Goal: Task Accomplishment & Management: Manage account settings

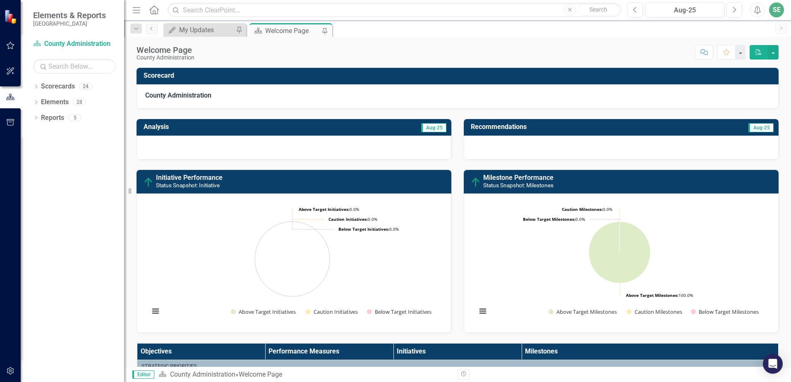
scroll to position [305, 0]
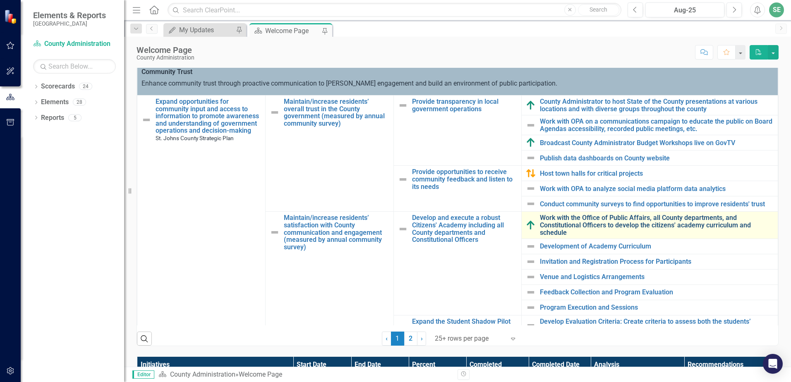
click at [569, 226] on link "Work with the Office of Public Affairs, all County departments, and Constitutio…" at bounding box center [657, 225] width 234 height 22
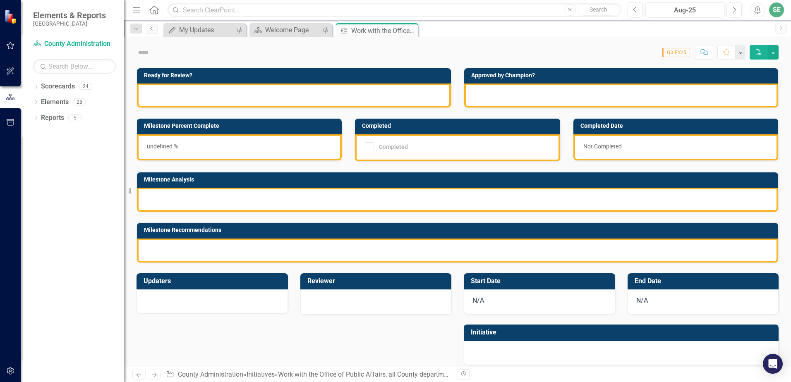
checkbox input "true"
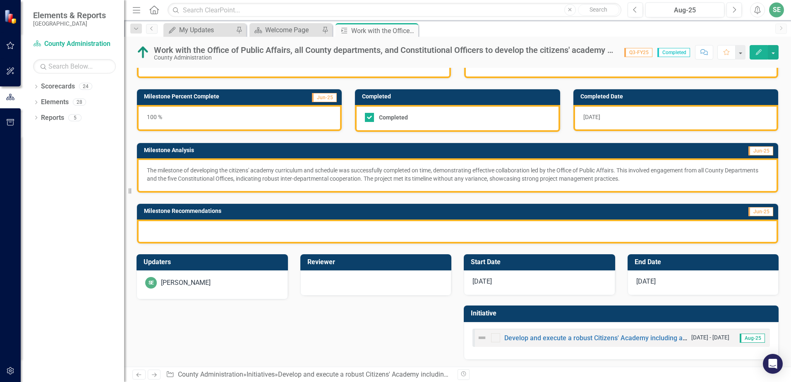
scroll to position [33, 0]
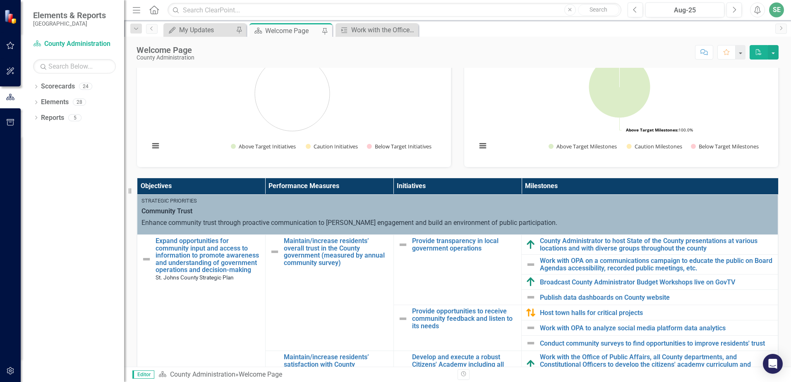
scroll to position [166, 0]
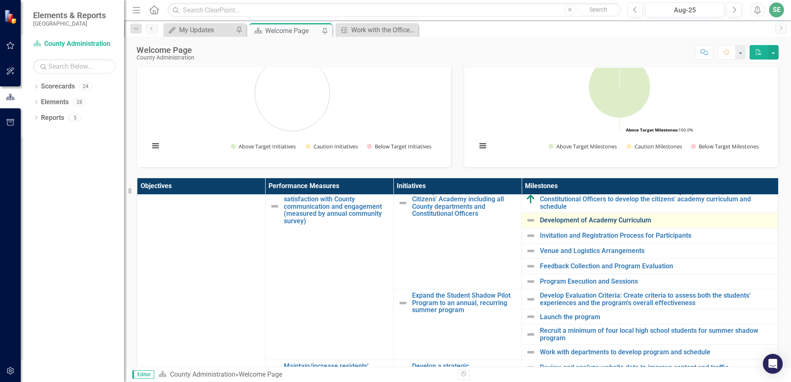
click at [559, 219] on link "Development of Academy Curriculum" at bounding box center [657, 220] width 234 height 7
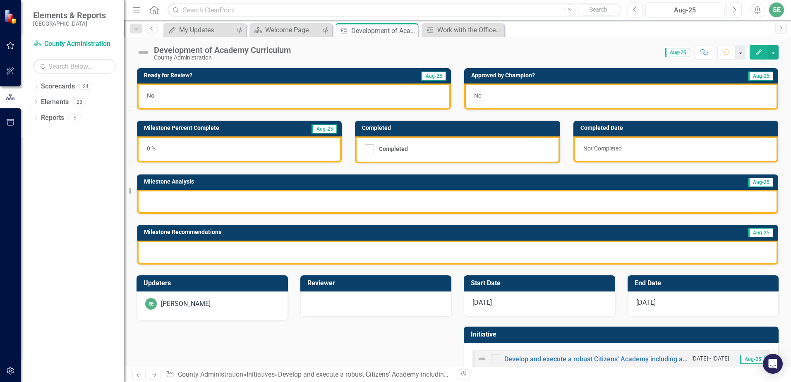
click at [477, 302] on span "[DATE]" at bounding box center [482, 303] width 19 height 8
click at [476, 301] on span "[DATE]" at bounding box center [482, 303] width 19 height 8
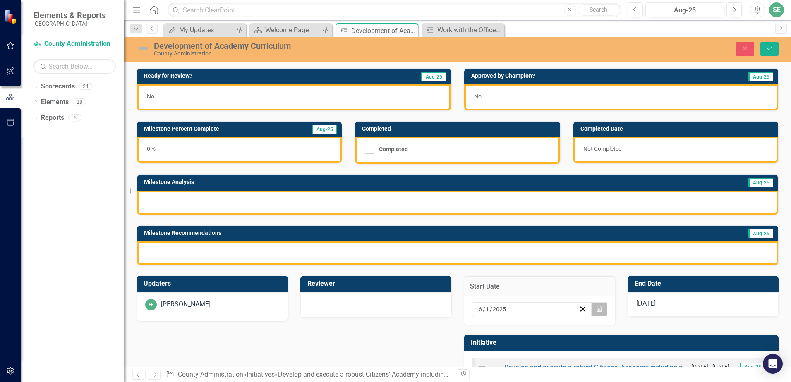
click at [597, 308] on icon "Calendar" at bounding box center [599, 310] width 5 height 6
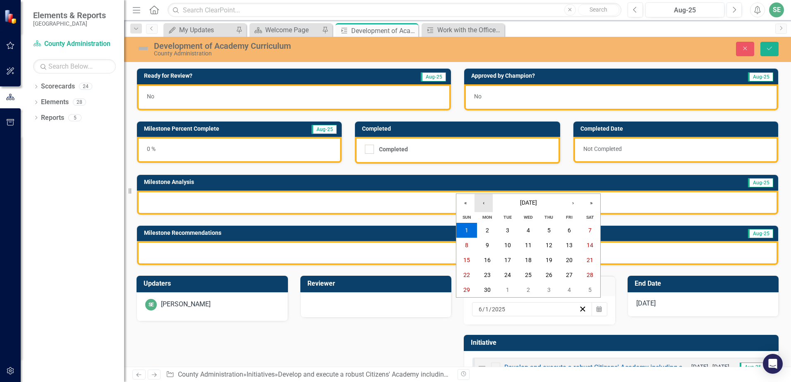
click at [486, 200] on button "‹" at bounding box center [484, 203] width 18 height 18
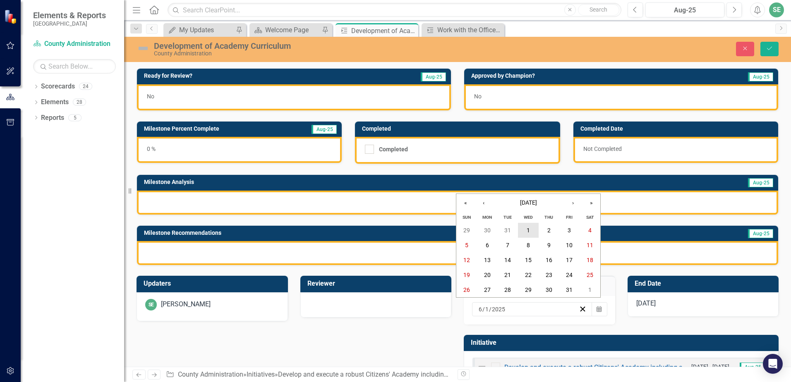
click at [526, 228] on button "1" at bounding box center [528, 230] width 21 height 15
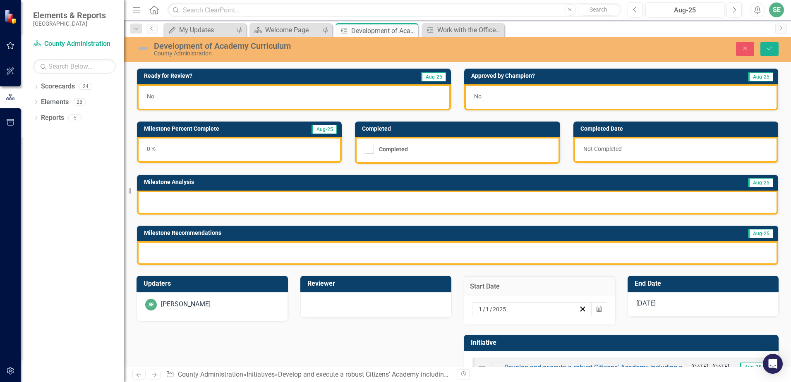
click at [657, 305] on div "[DATE]" at bounding box center [703, 305] width 151 height 25
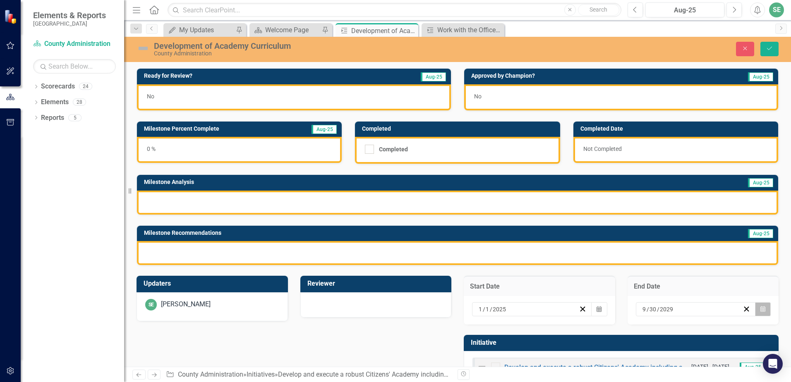
click at [761, 310] on icon "Calendar" at bounding box center [763, 310] width 5 height 6
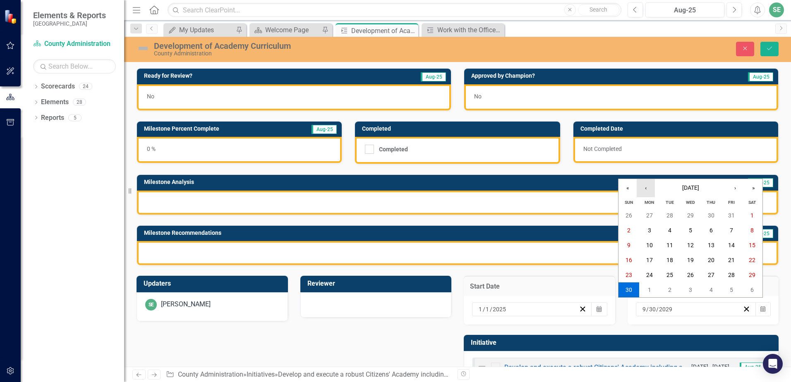
click at [647, 185] on button "‹" at bounding box center [646, 188] width 18 height 18
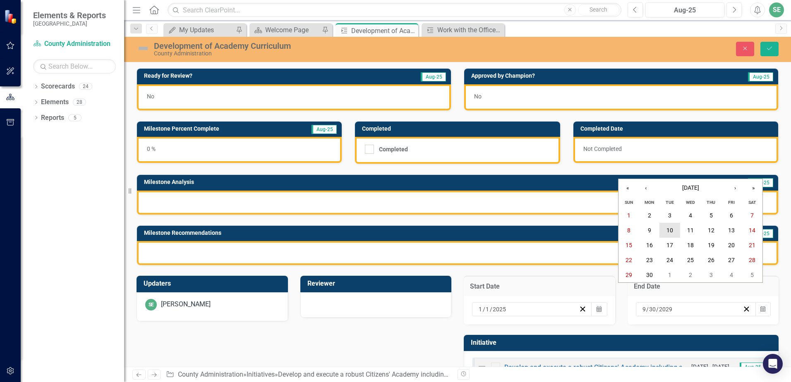
click at [667, 231] on abbr "10" at bounding box center [670, 230] width 7 height 7
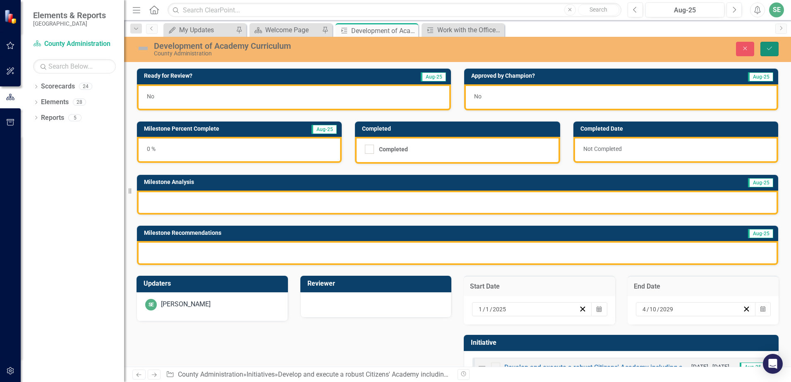
click at [768, 50] on icon "Save" at bounding box center [769, 49] width 7 height 6
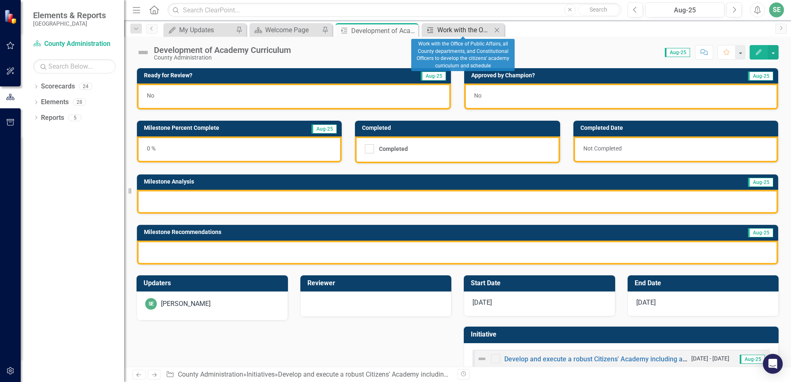
click at [471, 33] on div "Work with the Office of Public Affairs, all County departments, and Constitutio…" at bounding box center [464, 30] width 55 height 10
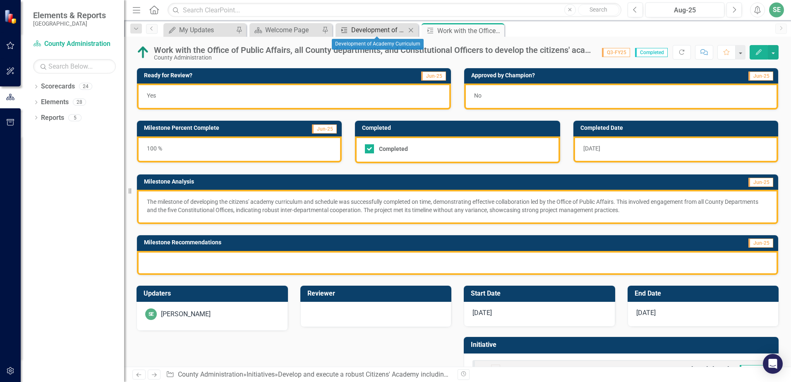
click at [385, 33] on div "Development of Academy Curriculum" at bounding box center [378, 30] width 55 height 10
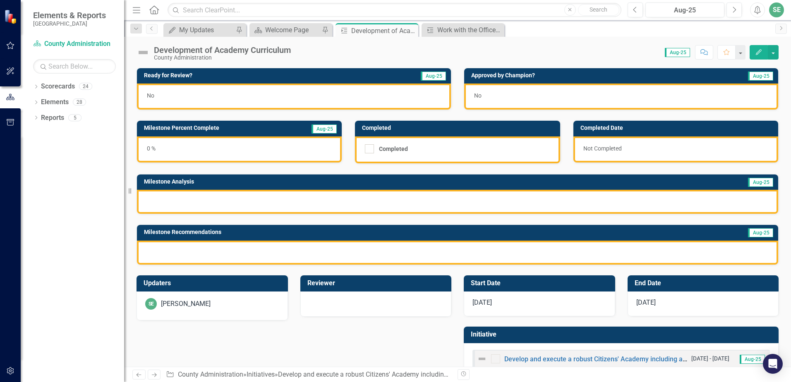
click at [481, 304] on span "[DATE]" at bounding box center [482, 303] width 19 height 8
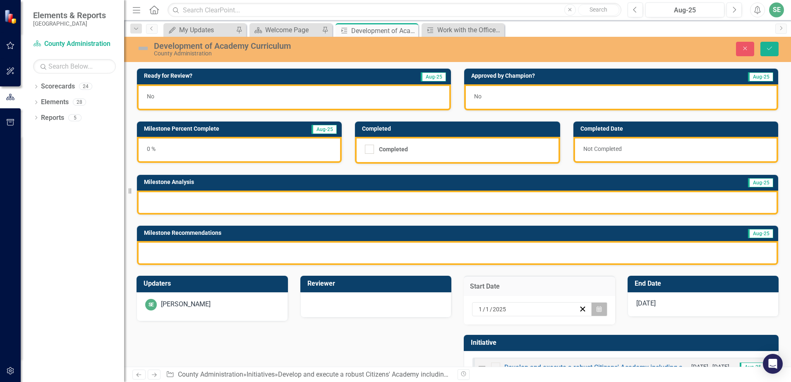
click at [597, 311] on icon "Calendar" at bounding box center [599, 310] width 5 height 6
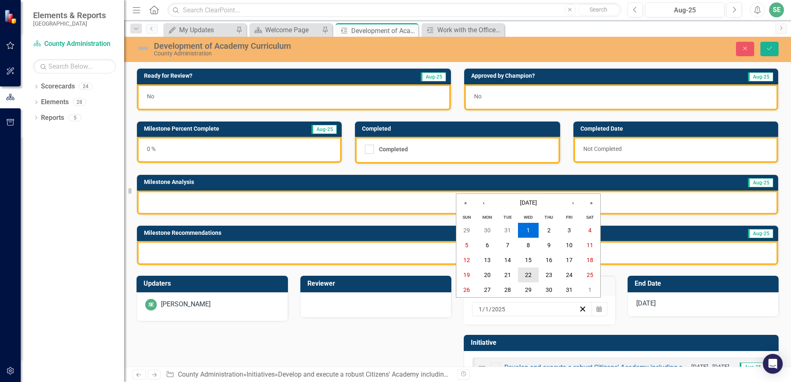
click at [526, 276] on abbr "22" at bounding box center [528, 275] width 7 height 7
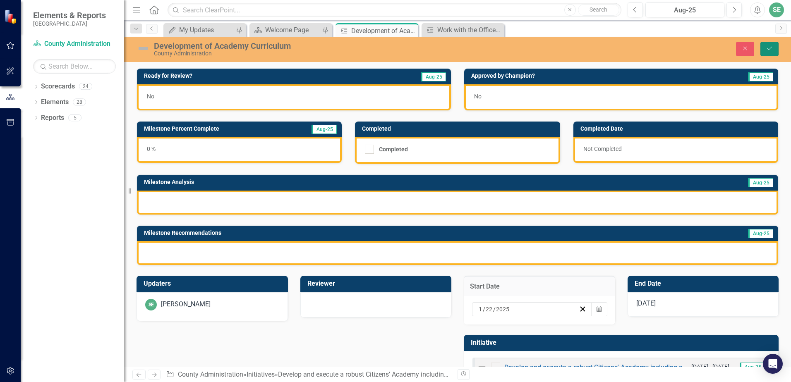
click at [767, 52] on button "Save" at bounding box center [770, 49] width 18 height 14
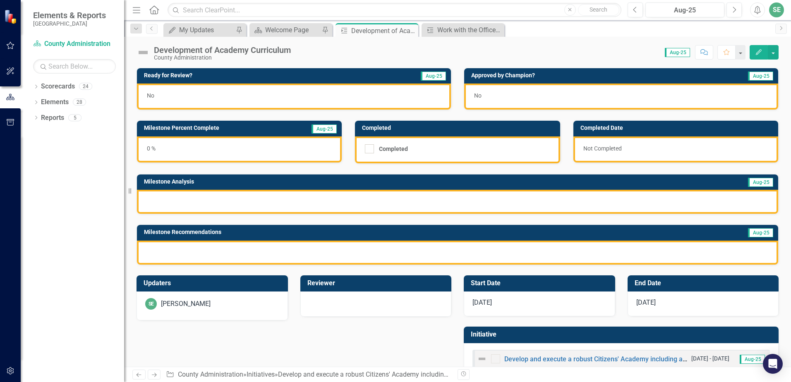
click at [177, 203] on div at bounding box center [457, 202] width 641 height 24
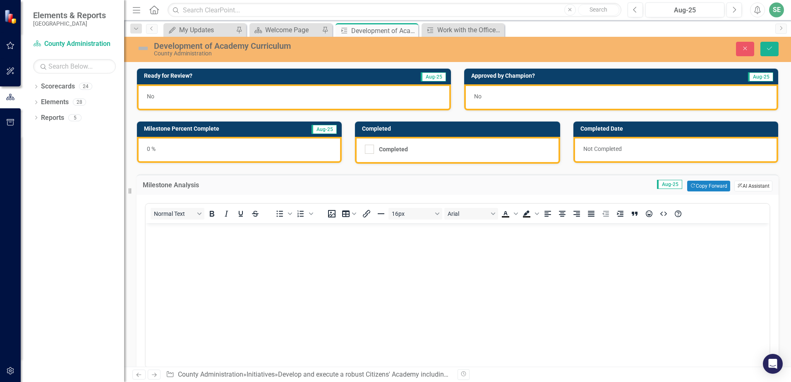
click at [738, 190] on button "ClearPoint AI AI Assistant" at bounding box center [753, 186] width 38 height 11
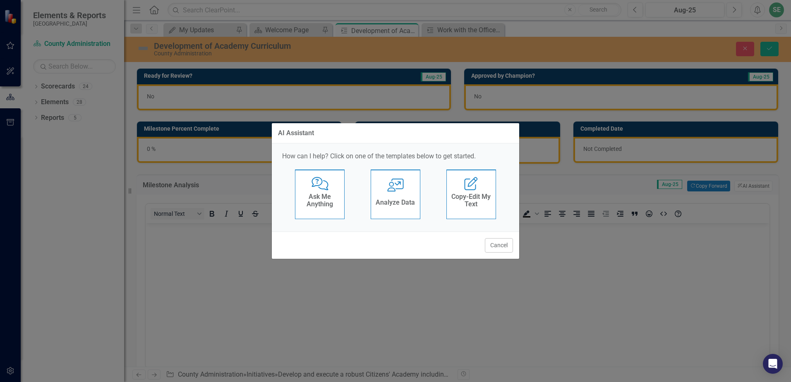
click at [393, 197] on div "Analyze Data" at bounding box center [395, 204] width 39 height 14
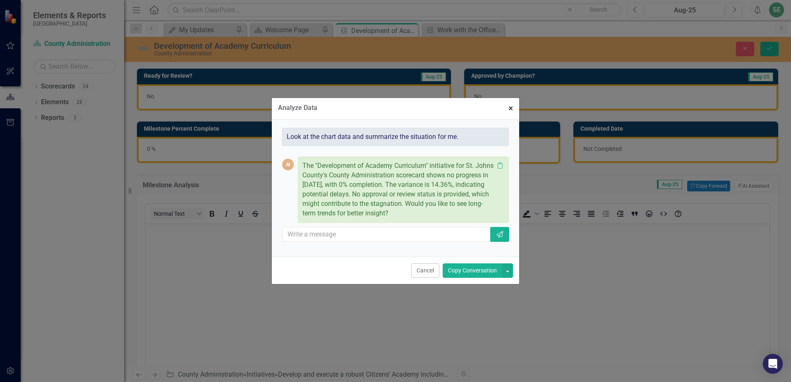
click at [512, 106] on span "×" at bounding box center [511, 108] width 5 height 10
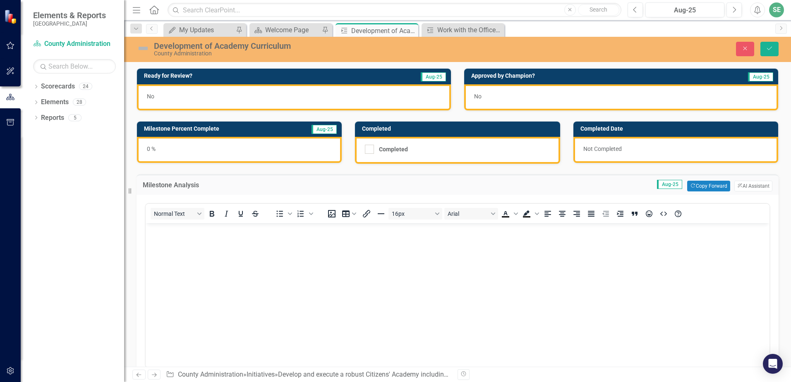
click at [177, 148] on div "0 %" at bounding box center [239, 150] width 205 height 26
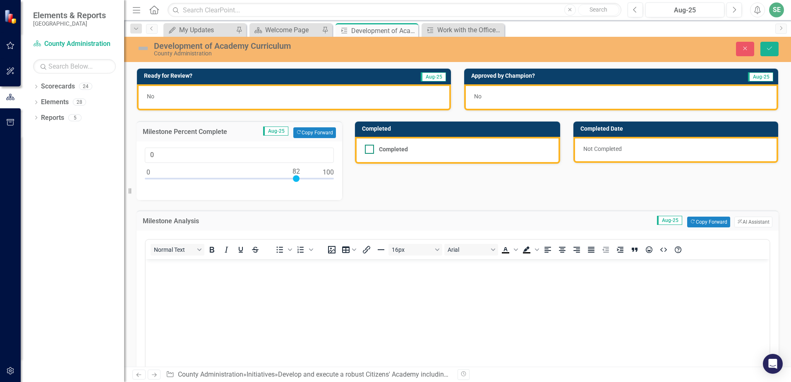
type input "100"
drag, startPoint x: 150, startPoint y: 179, endPoint x: 452, endPoint y: 156, distance: 302.9
click at [452, 156] on div "Ready for Review? Aug-25 No Approved by Champion? Aug-25 No Milestone Percent C…" at bounding box center [457, 272] width 655 height 428
click at [342, 192] on div "Milestone Percent Complete Aug-25 Copy Forward Copy Forward 100" at bounding box center [239, 155] width 218 height 89
click at [765, 48] on button "Save" at bounding box center [770, 49] width 18 height 14
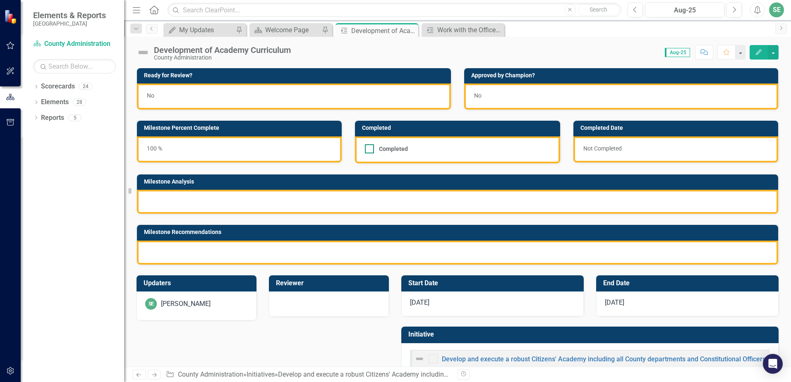
click at [370, 149] on div at bounding box center [369, 148] width 9 height 9
click at [370, 149] on input "Completed" at bounding box center [367, 146] width 5 height 5
checkbox input "true"
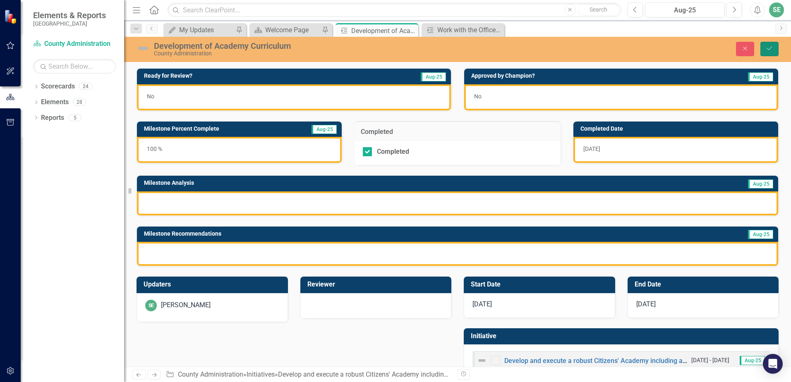
click at [770, 48] on icon "Save" at bounding box center [769, 49] width 7 height 6
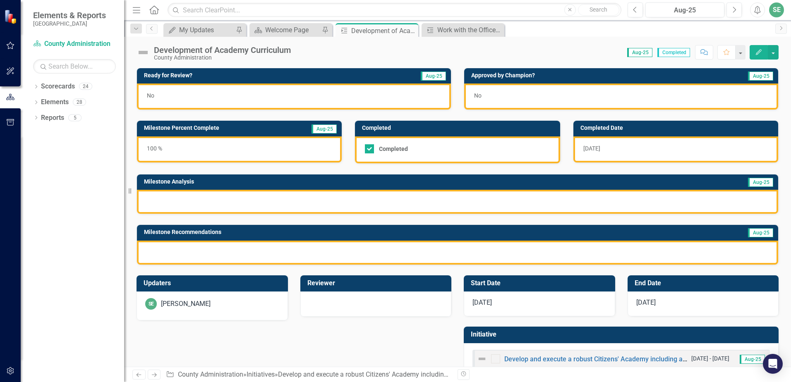
click at [232, 201] on div at bounding box center [457, 202] width 641 height 24
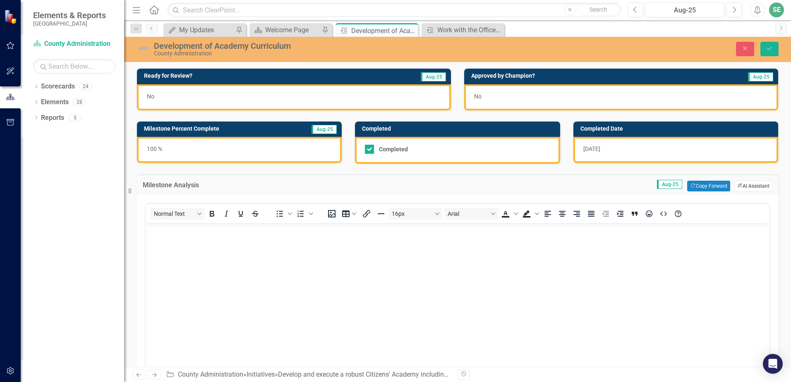
click at [747, 185] on button "ClearPoint AI AI Assistant" at bounding box center [753, 186] width 38 height 11
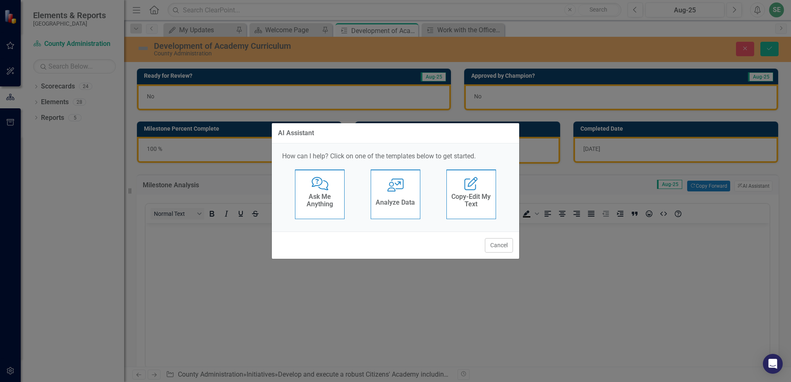
click at [415, 194] on div "User with Chart Analyze Data" at bounding box center [396, 195] width 50 height 50
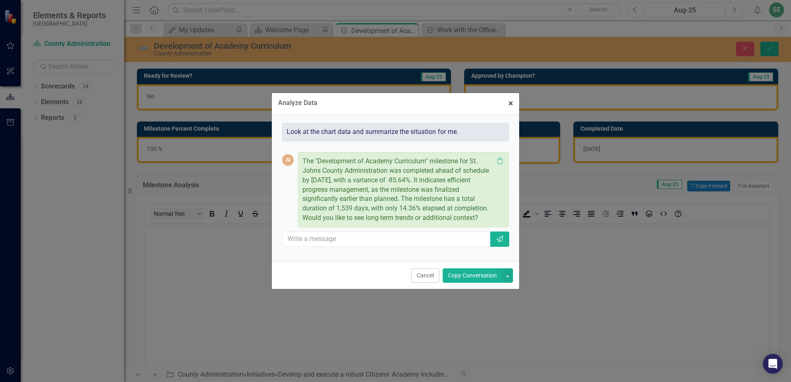
click at [511, 105] on span "×" at bounding box center [511, 103] width 5 height 10
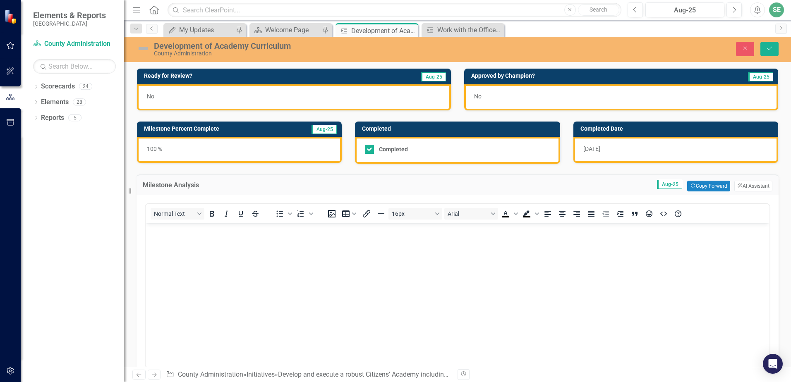
click at [598, 150] on span "[DATE]" at bounding box center [591, 149] width 17 height 7
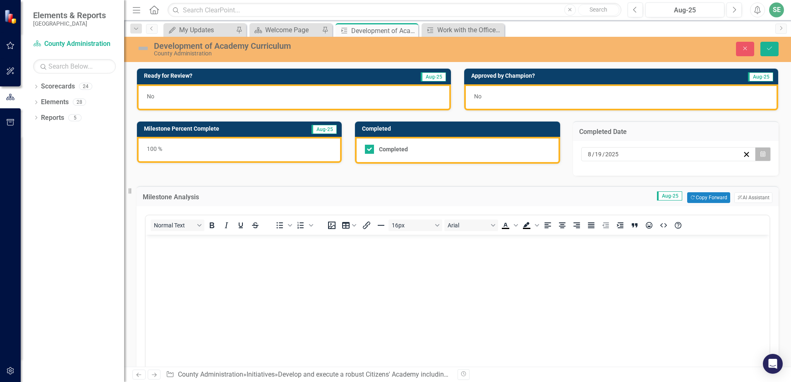
click at [755, 155] on button "Calendar" at bounding box center [763, 154] width 16 height 14
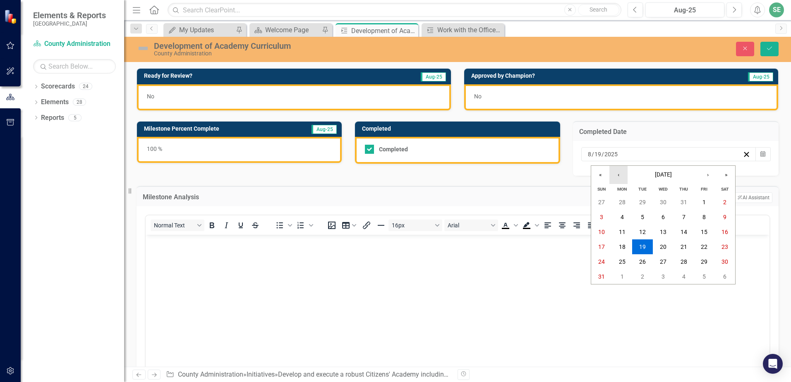
click at [614, 177] on button "‹" at bounding box center [618, 175] width 18 height 18
click at [676, 216] on button "10" at bounding box center [684, 217] width 21 height 15
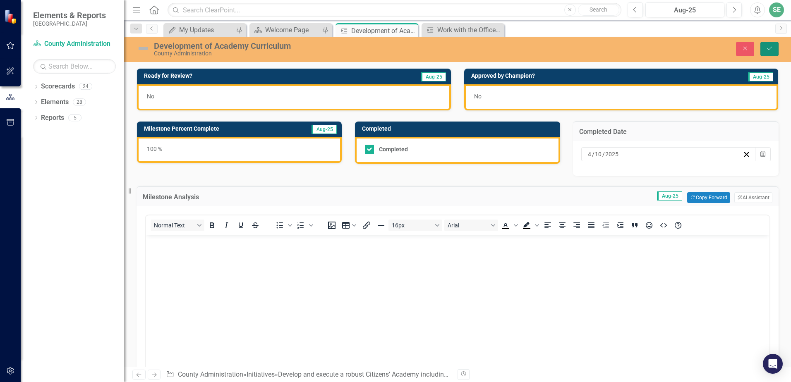
click at [764, 52] on button "Save" at bounding box center [770, 49] width 18 height 14
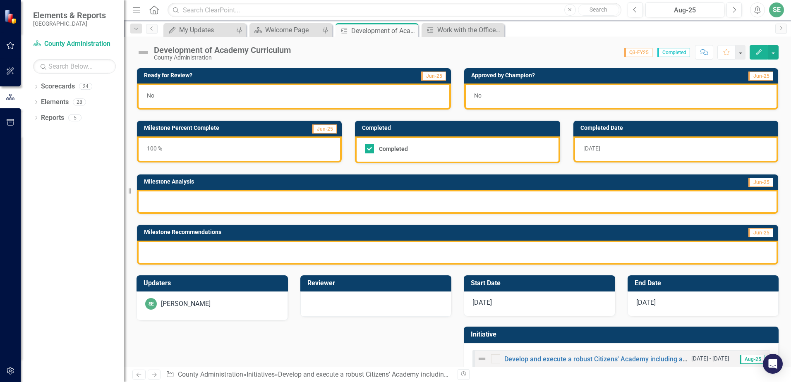
click at [381, 195] on div at bounding box center [457, 202] width 641 height 24
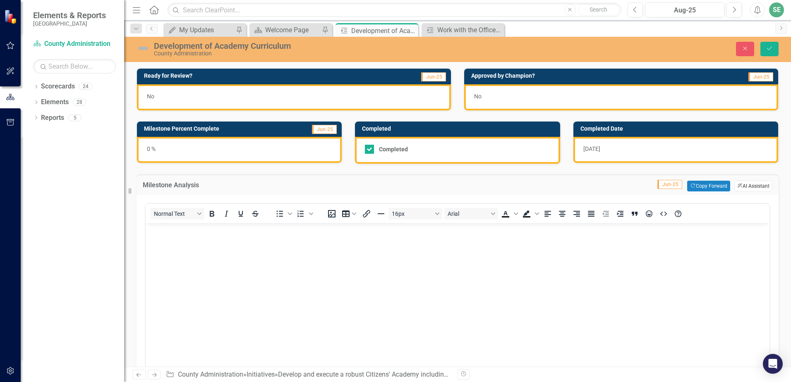
click at [745, 185] on button "ClearPoint AI AI Assistant" at bounding box center [753, 186] width 38 height 11
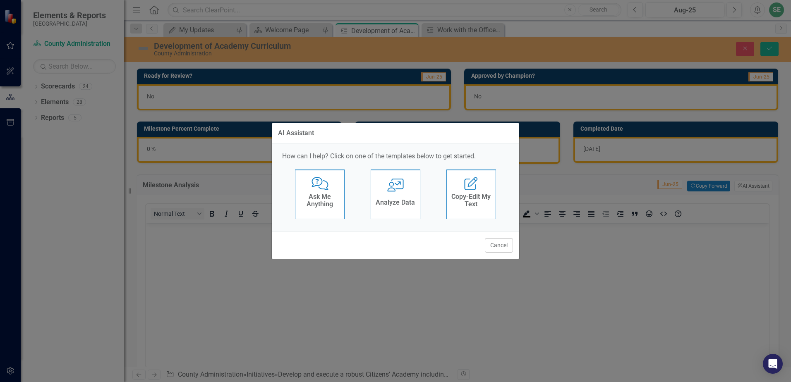
click at [387, 207] on div "Analyze Data" at bounding box center [395, 204] width 39 height 14
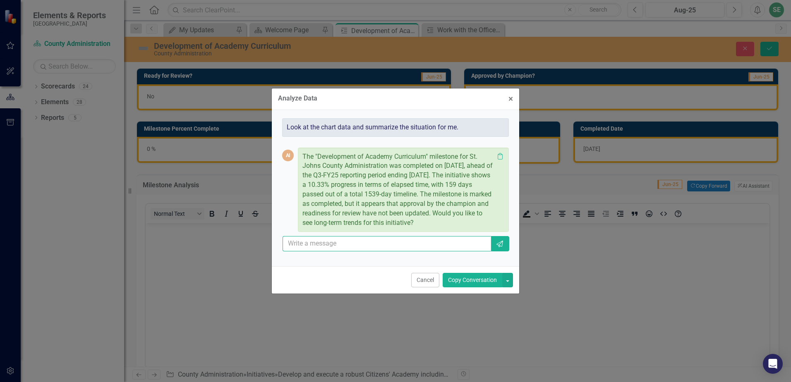
click at [360, 243] on input "text" at bounding box center [387, 243] width 209 height 15
type input "give me an suggested milestone analysis to submit"
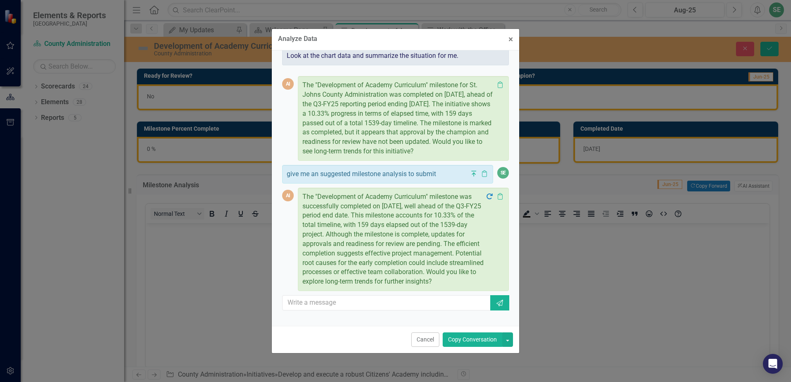
scroll to position [24, 0]
click at [524, 38] on div "Analyze Data × Close Look at the chart data and summarize the situation for me.…" at bounding box center [395, 191] width 791 height 382
click at [508, 43] on button "× Close" at bounding box center [510, 39] width 17 height 21
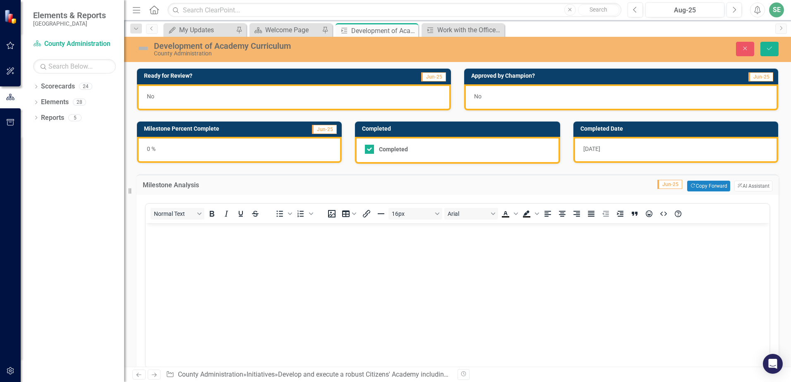
click at [182, 269] on body "Rich Text Area. Press ALT-0 for help." at bounding box center [458, 285] width 624 height 124
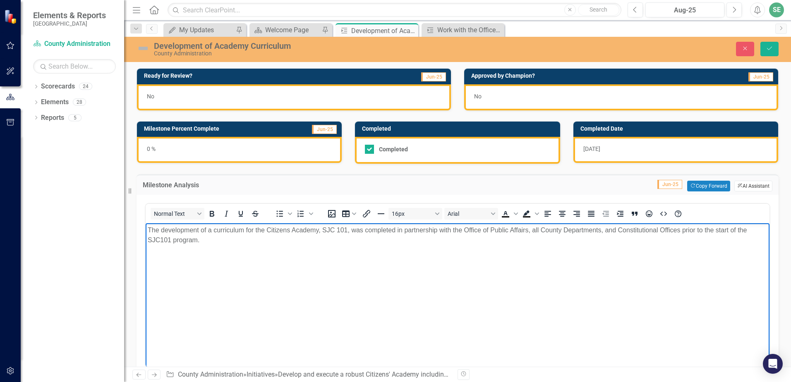
click at [745, 189] on button "ClearPoint AI AI Assistant" at bounding box center [753, 186] width 38 height 11
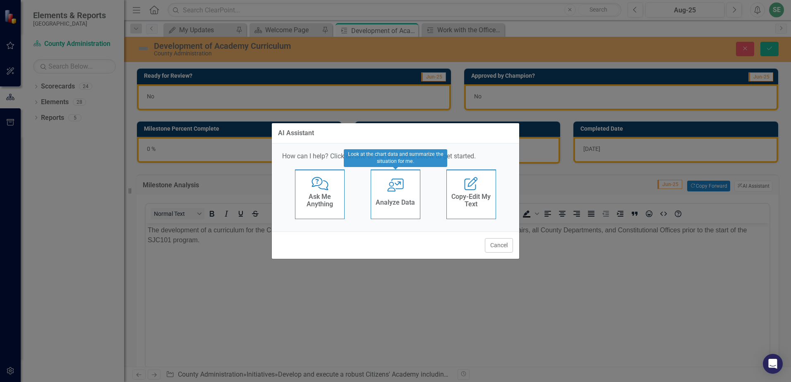
click at [403, 202] on h4 "Analyze Data" at bounding box center [395, 202] width 39 height 7
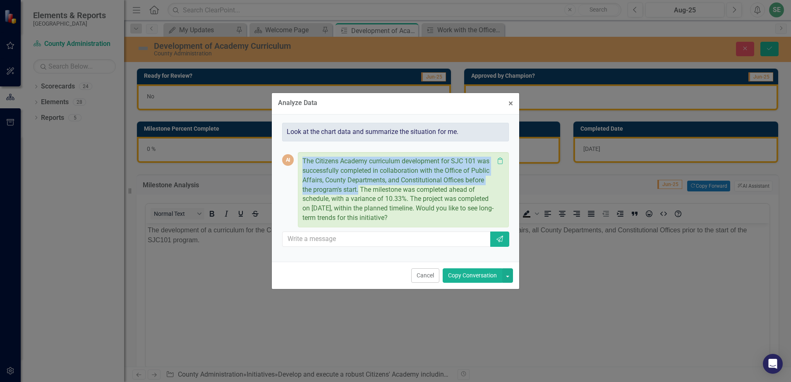
drag, startPoint x: 303, startPoint y: 159, endPoint x: 360, endPoint y: 189, distance: 63.7
click at [360, 189] on p "The Citizens Academy curriculum development for SJC 101 was successfully comple…" at bounding box center [398, 190] width 192 height 66
drag, startPoint x: 360, startPoint y: 189, endPoint x: 344, endPoint y: 173, distance: 22.2
copy p "The Citizens Academy curriculum development for SJC 101 was successfully comple…"
click at [509, 108] on span "×" at bounding box center [511, 103] width 5 height 10
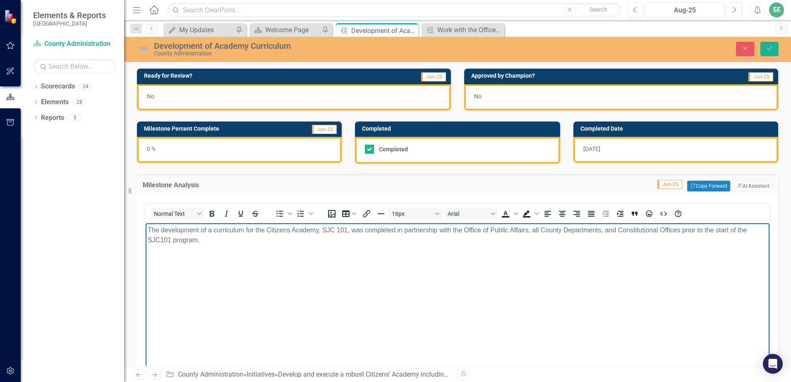
drag, startPoint x: 226, startPoint y: 243, endPoint x: 256, endPoint y: 443, distance: 202.1
click at [146, 223] on html "The development of a curriculum for the Citizens Academy, SJC 101, was complete…" at bounding box center [458, 285] width 624 height 124
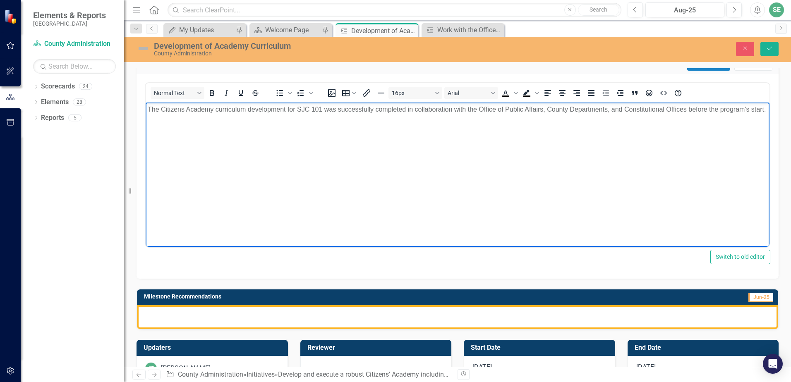
scroll to position [124, 0]
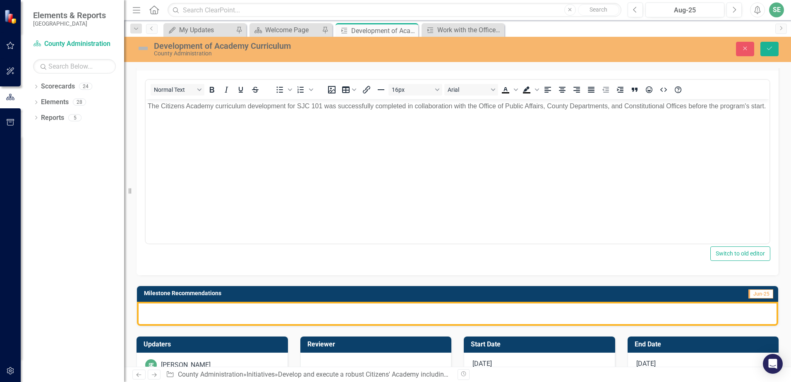
click at [176, 313] on div at bounding box center [457, 314] width 641 height 24
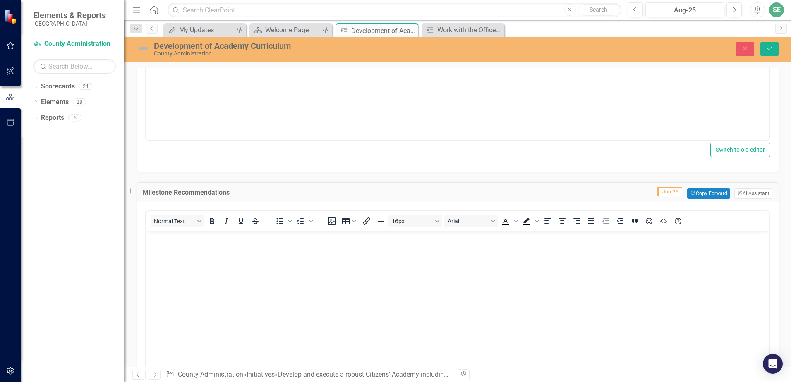
scroll to position [248, 0]
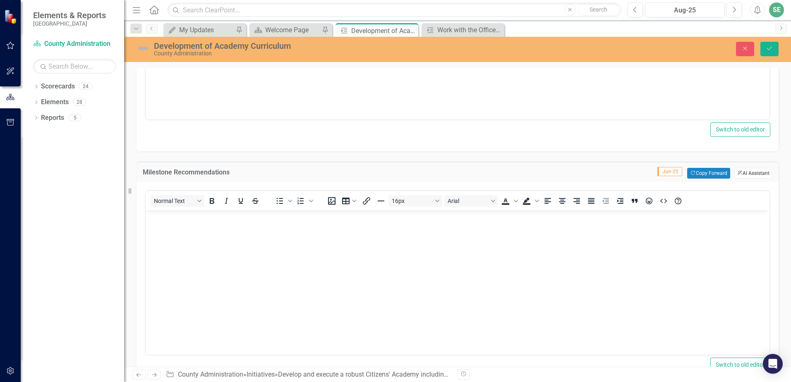
click at [737, 172] on icon "ClearPoint AI" at bounding box center [739, 173] width 5 height 5
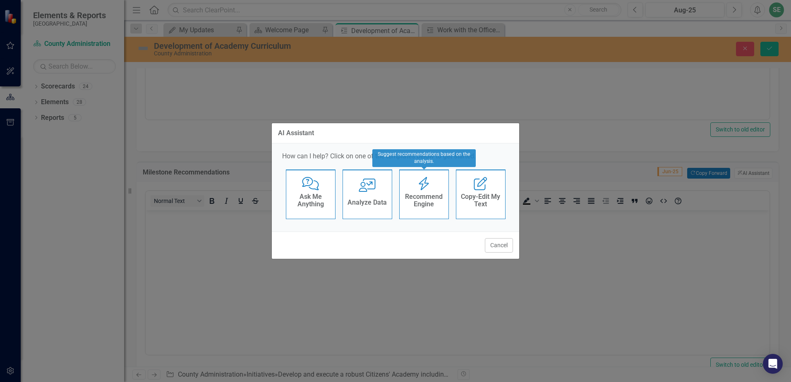
click at [428, 185] on icon "Recommend Engine" at bounding box center [423, 183] width 17 height 13
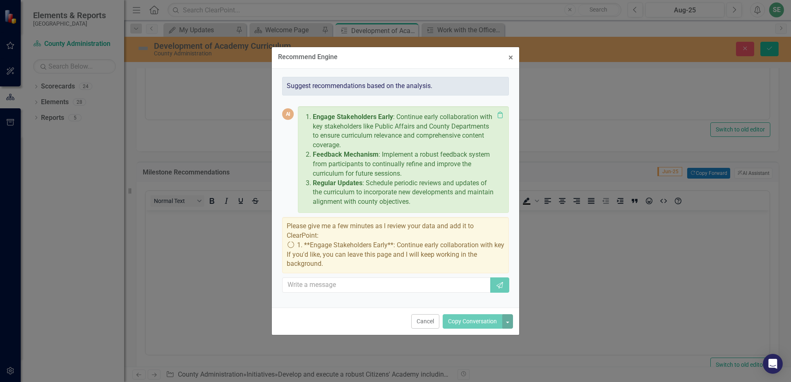
click at [470, 137] on p "Engage Stakeholders Early : Continue early collaboration with key stakeholders …" at bounding box center [403, 132] width 181 height 38
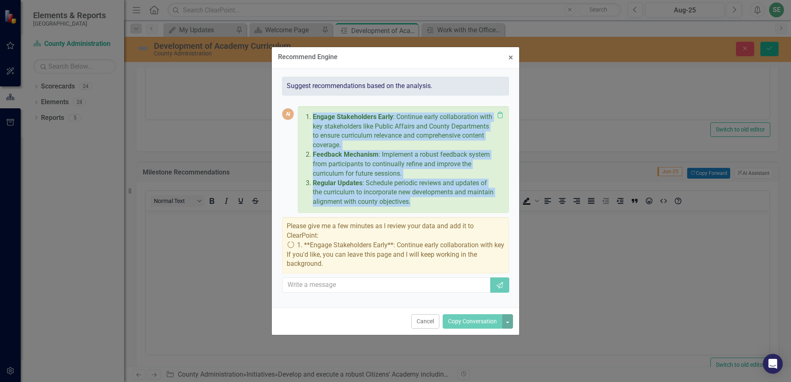
drag, startPoint x: 445, startPoint y: 204, endPoint x: 307, endPoint y: 99, distance: 173.4
click at [307, 99] on div "AI Engage Stakeholders Early : Continue early collaboration with key stakeholde…" at bounding box center [395, 198] width 227 height 204
drag, startPoint x: 307, startPoint y: 99, endPoint x: 370, endPoint y: 210, distance: 127.9
click at [355, 166] on p "Feedback Mechanism : Implement a robust feedback system from participants to co…" at bounding box center [403, 164] width 181 height 29
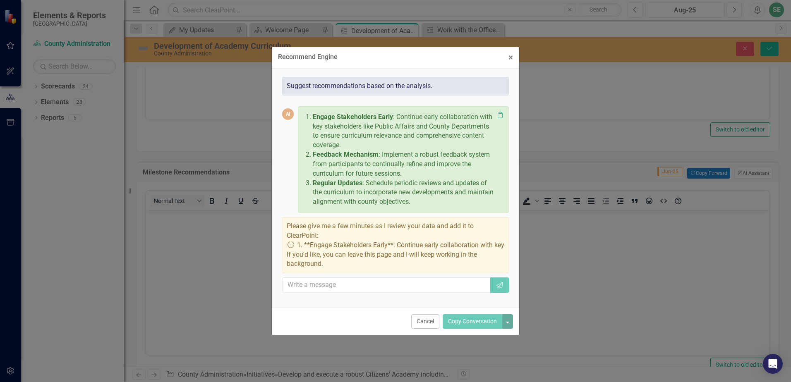
click at [390, 226] on div "Please give me a few minutes as I review your data and add it to ClearPoint: ic…" at bounding box center [395, 245] width 227 height 56
click at [512, 58] on span "×" at bounding box center [511, 58] width 5 height 10
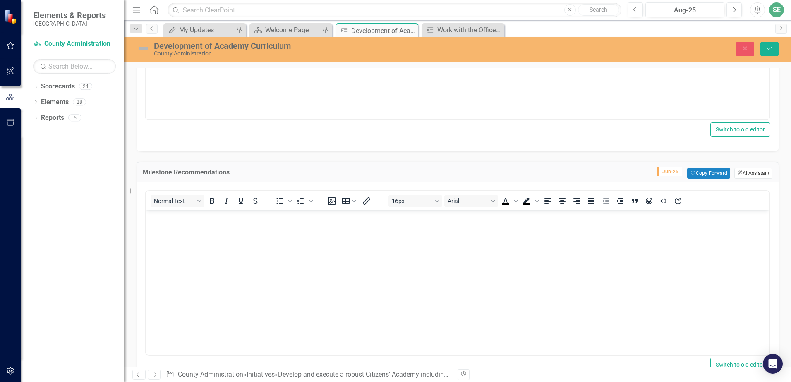
click at [738, 172] on button "ClearPoint AI AI Assistant" at bounding box center [753, 173] width 38 height 11
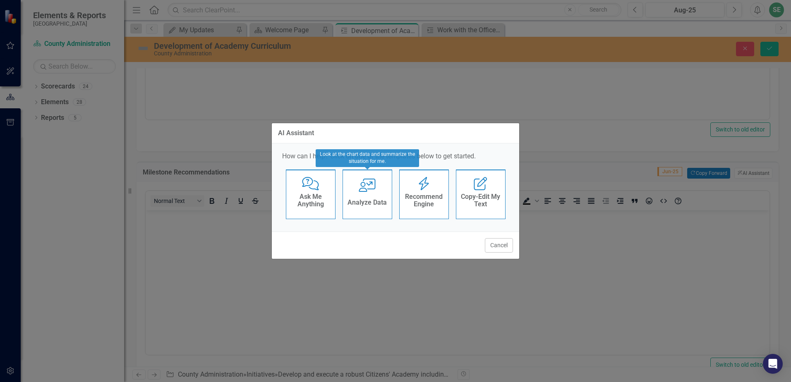
click at [417, 202] on h4 "Recommend Engine" at bounding box center [424, 200] width 41 height 14
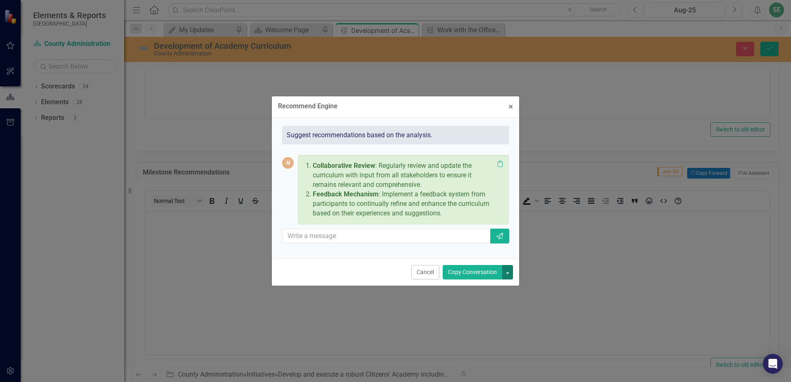
click at [507, 274] on button "button" at bounding box center [507, 272] width 11 height 14
click at [499, 285] on link "Copy Conversation" at bounding box center [480, 287] width 66 height 15
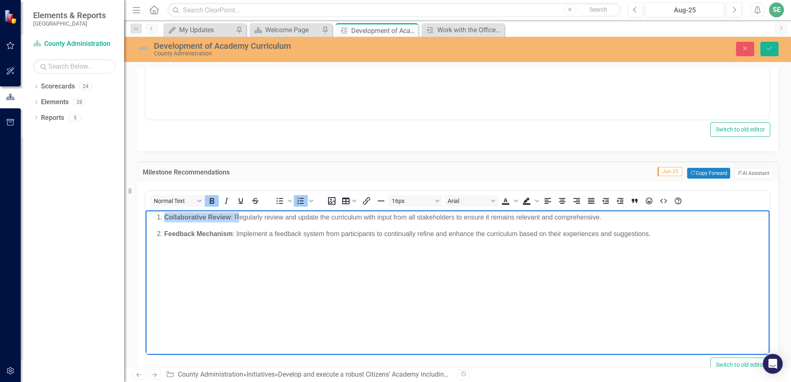
drag, startPoint x: 238, startPoint y: 218, endPoint x: 149, endPoint y: 216, distance: 89.4
click at [149, 216] on ol "Collaborative Review : Regularly review and update the curriculum with input fr…" at bounding box center [458, 226] width 620 height 26
drag, startPoint x: 335, startPoint y: 217, endPoint x: 315, endPoint y: 215, distance: 19.6
click at [315, 215] on p "Upon completion of each class, staff will come together toegularly review and u…" at bounding box center [458, 218] width 620 height 10
drag, startPoint x: 235, startPoint y: 234, endPoint x: 147, endPoint y: 231, distance: 88.6
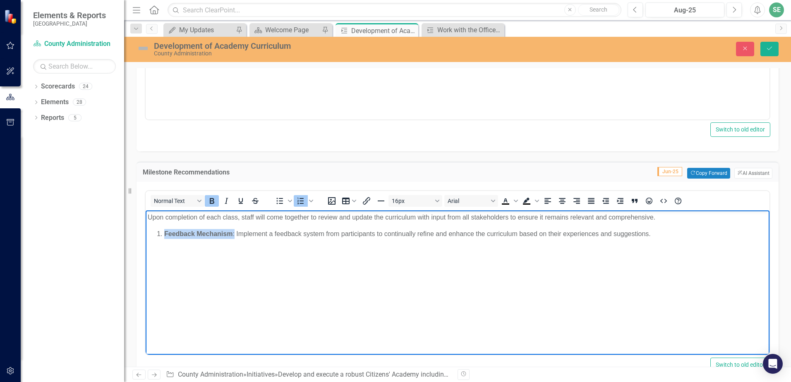
click at [147, 231] on body "Upon completion of each class, staff will come together to review and update th…" at bounding box center [458, 273] width 624 height 124
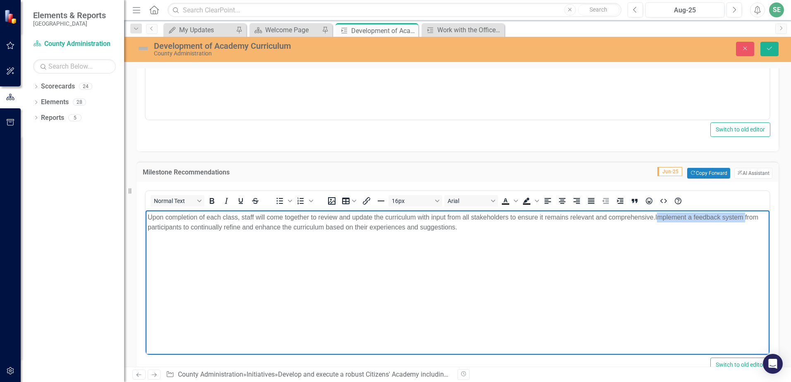
drag, startPoint x: 746, startPoint y: 218, endPoint x: 657, endPoint y: 219, distance: 88.6
click at [657, 219] on p "Upon completion of each class, staff will come together to review and update th…" at bounding box center [458, 223] width 620 height 20
click at [182, 226] on p "Upon completion of each class, staff will come together to review and update th…" at bounding box center [458, 223] width 620 height 20
click at [182, 228] on p "Upon completion of each class, staff will come together to review and update th…" at bounding box center [458, 223] width 620 height 20
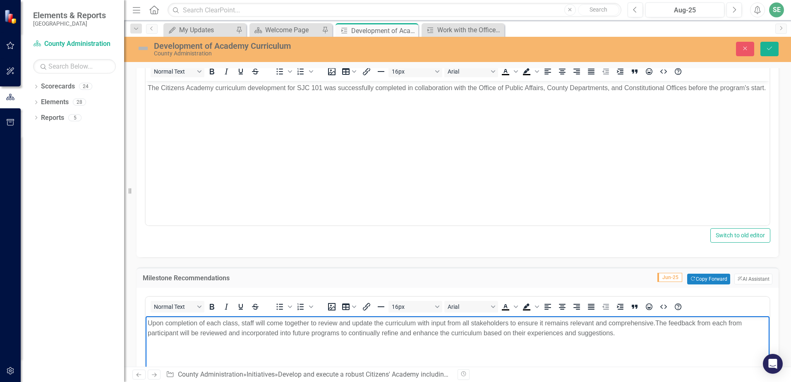
scroll to position [124, 0]
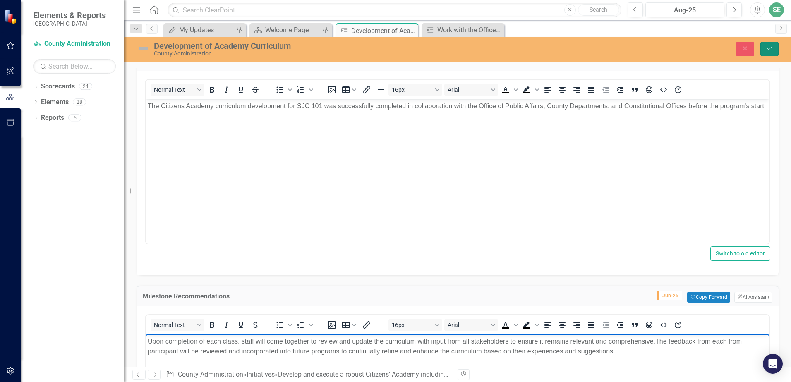
drag, startPoint x: 765, startPoint y: 49, endPoint x: 717, endPoint y: 115, distance: 81.8
click at [765, 49] on button "Save" at bounding box center [770, 49] width 18 height 14
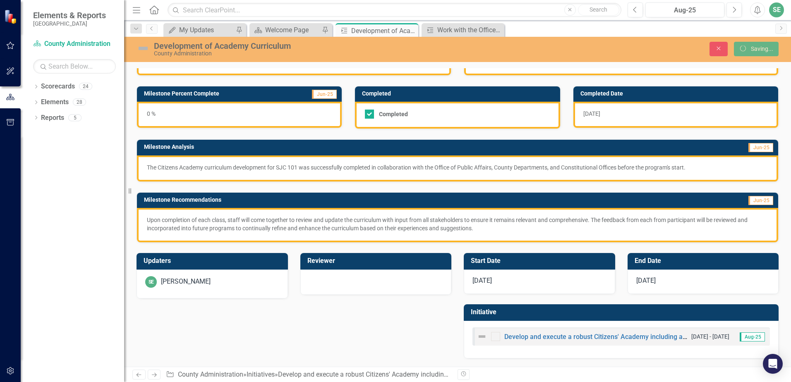
scroll to position [35, 0]
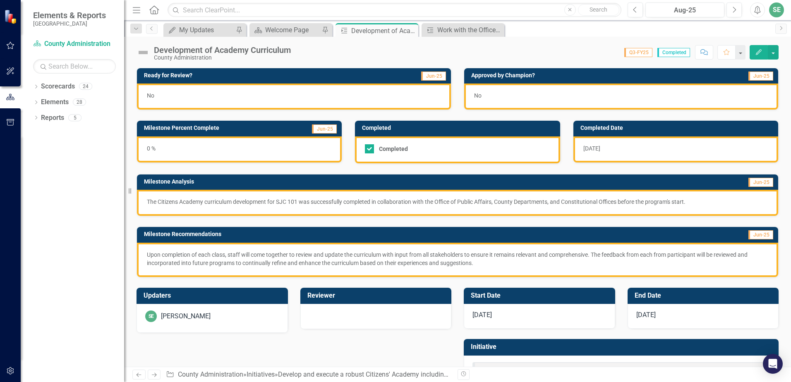
click at [189, 151] on div "0 %" at bounding box center [239, 150] width 205 height 26
click at [172, 155] on div "0 %" at bounding box center [239, 150] width 205 height 26
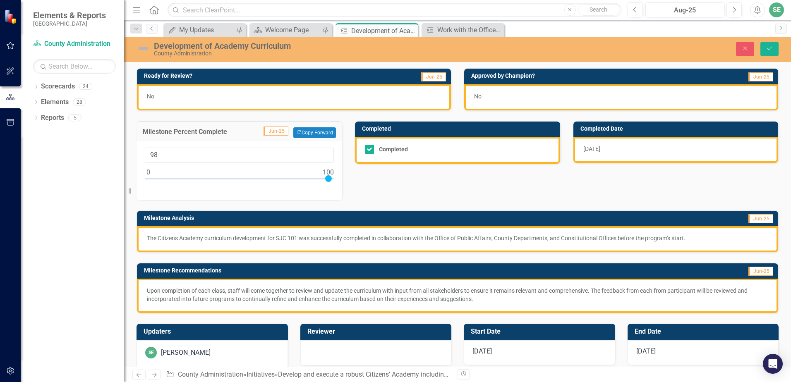
type input "100"
drag, startPoint x: 147, startPoint y: 180, endPoint x: 331, endPoint y: 181, distance: 183.3
click at [331, 181] on div at bounding box center [328, 178] width 7 height 7
click at [768, 48] on icon "Save" at bounding box center [769, 49] width 7 height 6
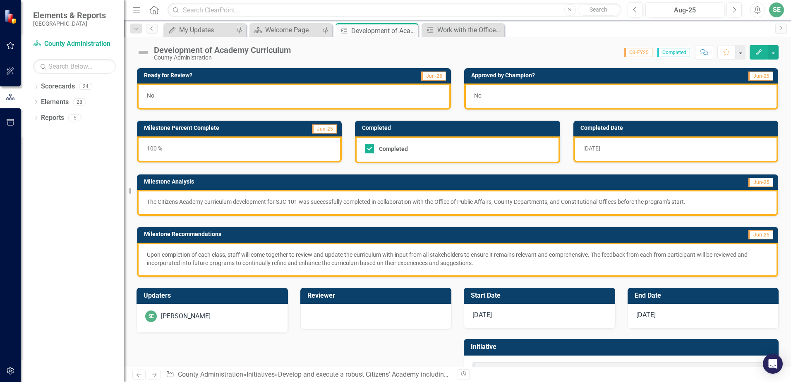
click at [144, 53] on img at bounding box center [143, 52] width 13 height 13
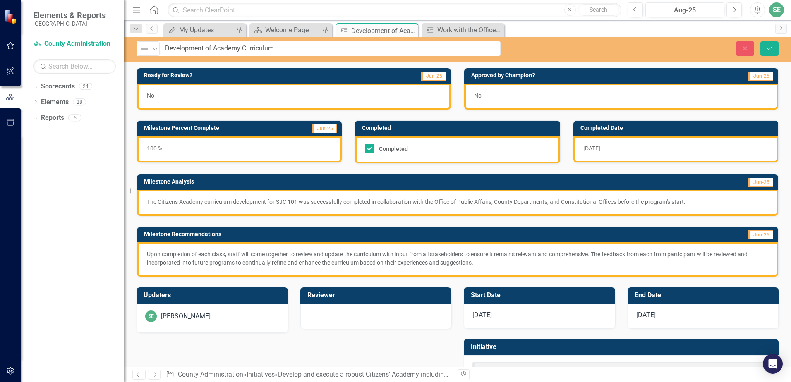
click at [144, 53] on img at bounding box center [144, 49] width 10 height 10
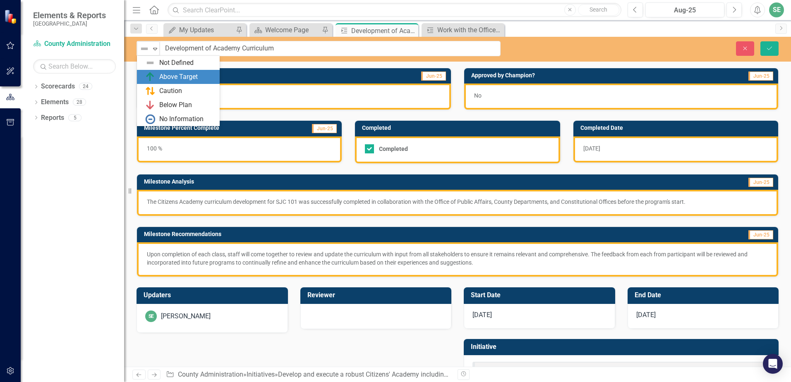
click at [151, 74] on img at bounding box center [150, 77] width 10 height 10
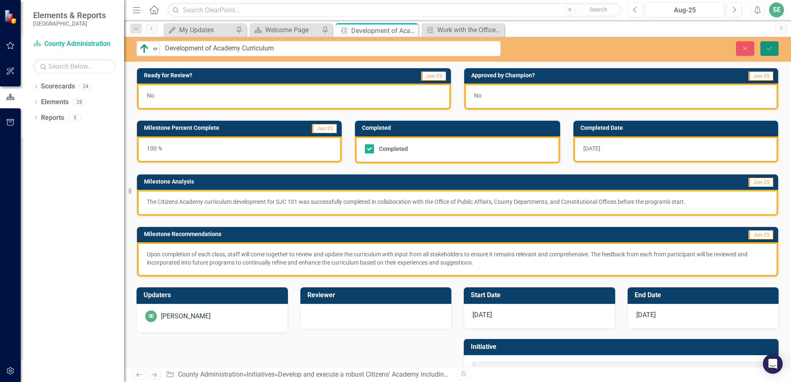
click at [770, 50] on icon "Save" at bounding box center [769, 49] width 7 height 6
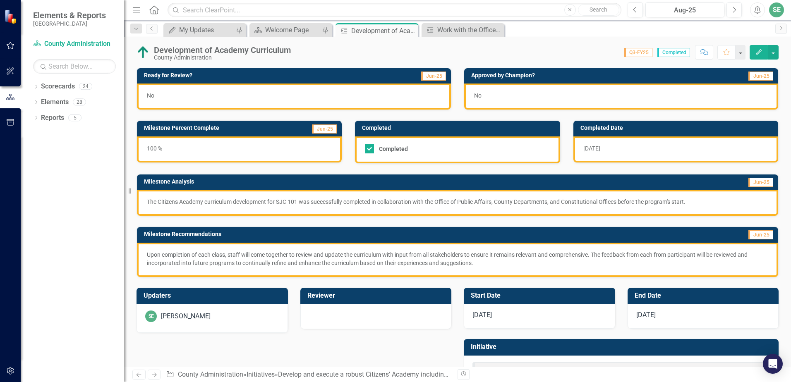
click at [195, 96] on div "No" at bounding box center [294, 97] width 314 height 26
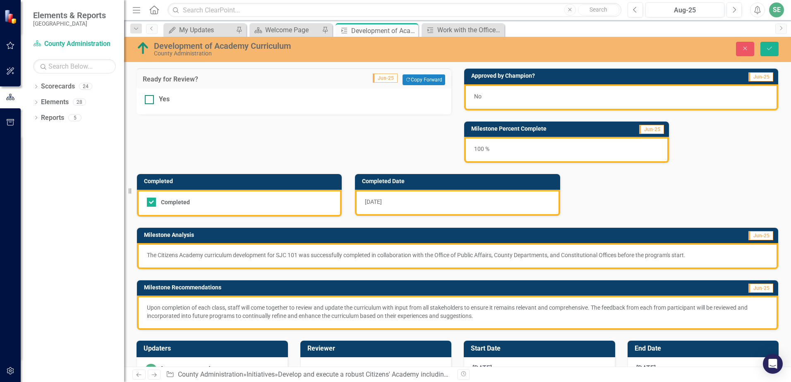
click at [150, 98] on div at bounding box center [149, 99] width 9 height 9
click at [150, 98] on input "Yes" at bounding box center [147, 97] width 5 height 5
checkbox input "true"
click at [771, 51] on icon "Save" at bounding box center [769, 49] width 7 height 6
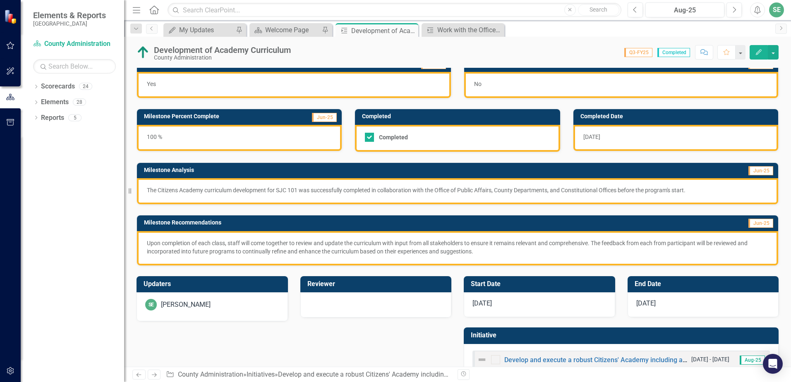
scroll to position [0, 0]
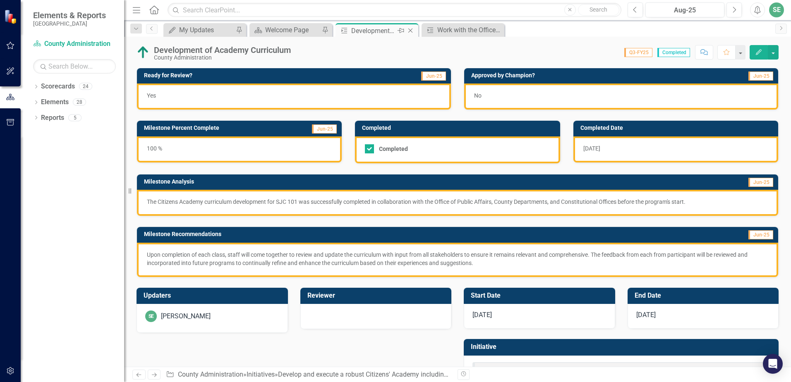
click at [413, 30] on icon "Close" at bounding box center [410, 30] width 8 height 7
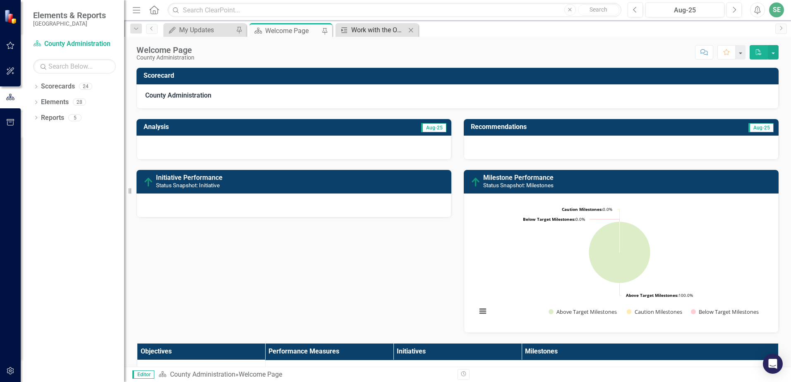
click at [365, 30] on div "Work with the Office of Public Affairs, all County departments, and Constitutio…" at bounding box center [378, 30] width 55 height 10
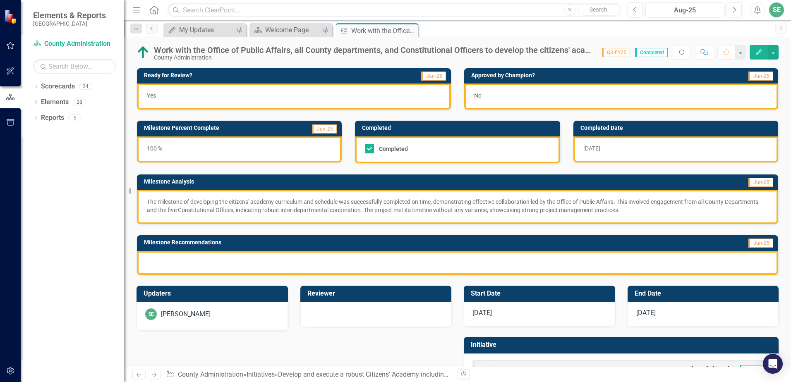
click at [254, 210] on p "The milestone of developing the citizens' academy curriculum and schedule was s…" at bounding box center [457, 206] width 621 height 17
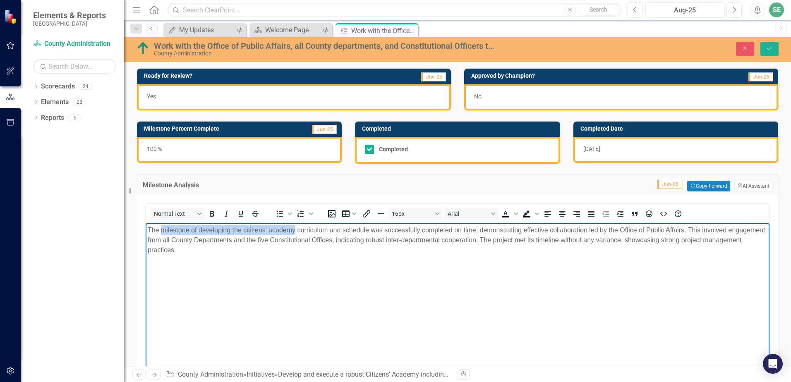
drag, startPoint x: 295, startPoint y: 229, endPoint x: 162, endPoint y: 231, distance: 133.7
click at [162, 231] on p "The milestone of developing the citizens' academy curriculum and schedule was s…" at bounding box center [458, 241] width 620 height 30
click at [471, 230] on p "The development of a robust Citizens' Academy curriculum and schedule was succe…" at bounding box center [458, 241] width 620 height 30
drag, startPoint x: 542, startPoint y: 231, endPoint x: 472, endPoint y: 228, distance: 69.6
click at [472, 228] on p "The development of a robust Citizens' Academy curriculum and schedule was succe…" at bounding box center [458, 241] width 620 height 30
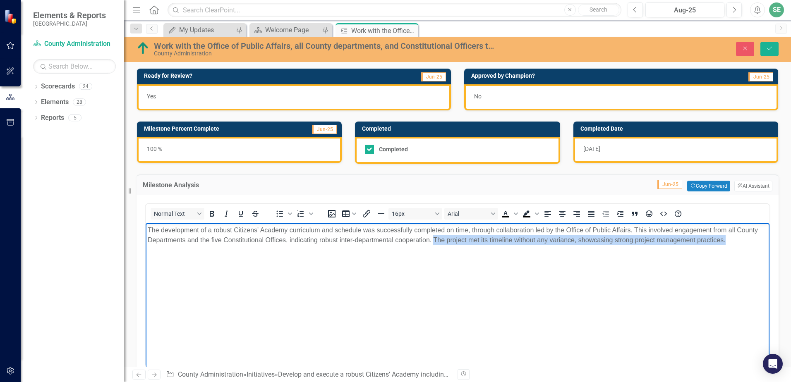
drag, startPoint x: 717, startPoint y: 242, endPoint x: 434, endPoint y: 239, distance: 283.0
click at [434, 239] on p "The development of a robust Citizens' Academy curriculum and schedule was succe…" at bounding box center [458, 236] width 620 height 20
click at [454, 264] on body "The development of a robust Citizens' Academy curriculum and schedule was succe…" at bounding box center [458, 285] width 624 height 124
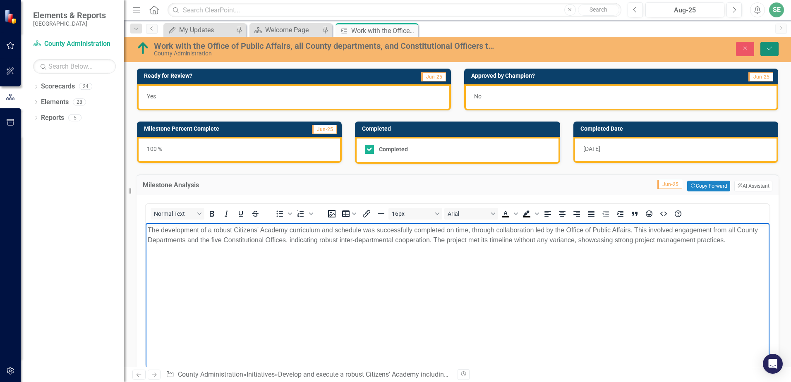
click at [766, 51] on icon "Save" at bounding box center [769, 49] width 7 height 6
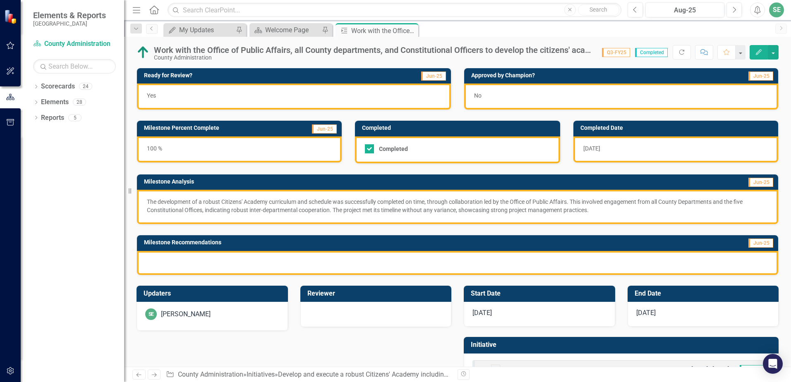
click at [212, 257] on div at bounding box center [457, 263] width 641 height 24
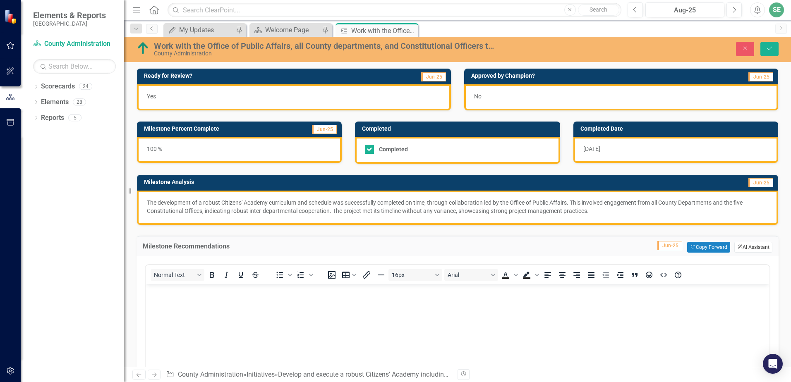
click at [741, 250] on button "ClearPoint AI AI Assistant" at bounding box center [753, 247] width 38 height 11
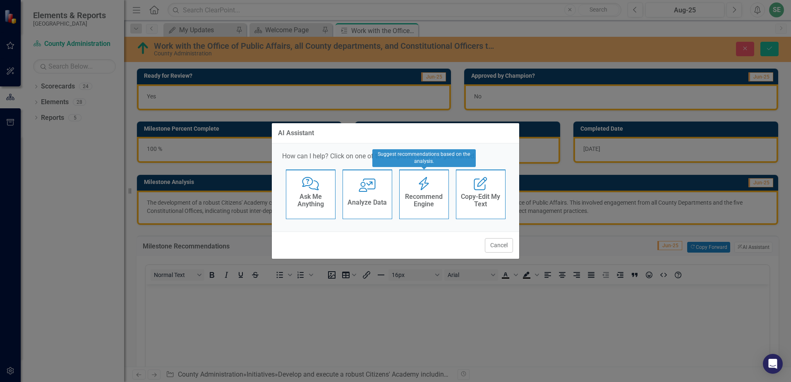
click at [422, 190] on div "Recommend Engine Recommend Engine" at bounding box center [424, 195] width 50 height 50
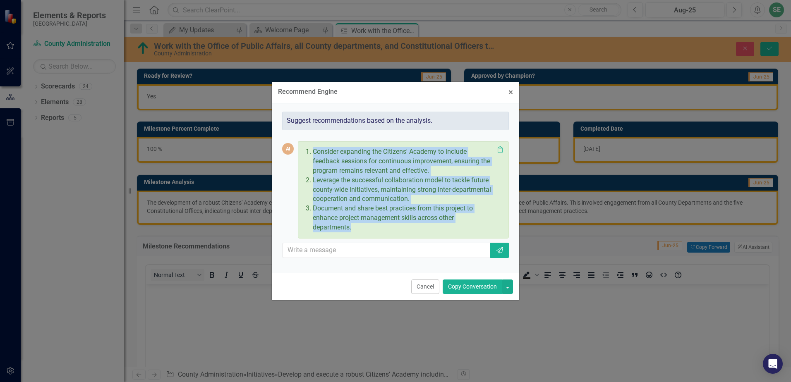
drag, startPoint x: 360, startPoint y: 230, endPoint x: 307, endPoint y: 156, distance: 89.9
click at [309, 156] on ol "Consider expanding the Citizens' Academy to include feedback sessions for conti…" at bounding box center [401, 189] width 185 height 85
drag, startPoint x: 307, startPoint y: 156, endPoint x: 348, endPoint y: 159, distance: 41.1
copy ol "Consider expanding the Citizens' Academy to include feedback sessions for conti…"
click at [509, 97] on span "×" at bounding box center [511, 92] width 5 height 10
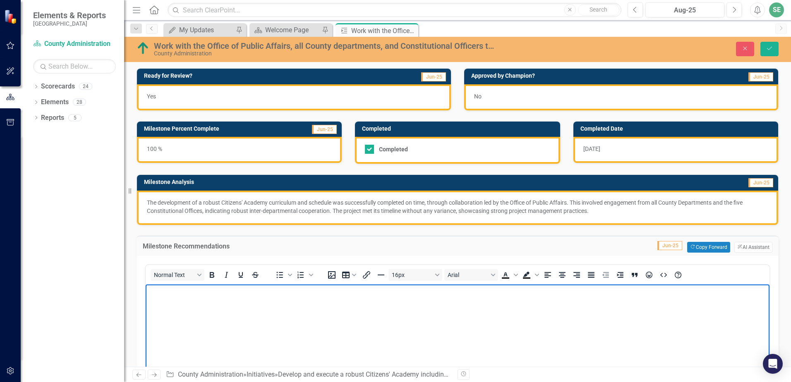
click at [192, 287] on p "Rich Text Area. Press ALT-0 for help." at bounding box center [458, 291] width 620 height 10
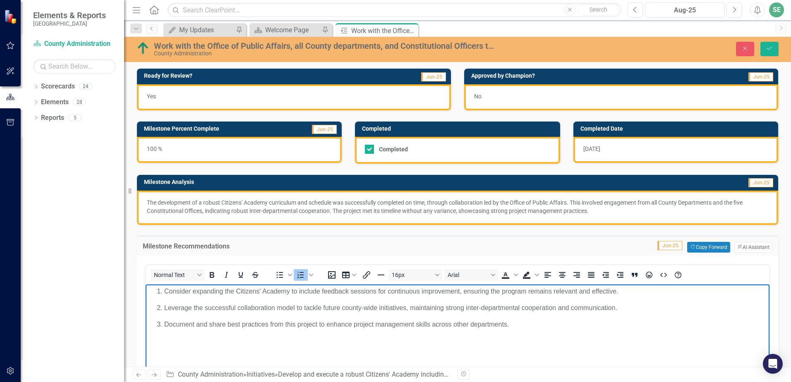
drag, startPoint x: 164, startPoint y: 291, endPoint x: 149, endPoint y: 290, distance: 15.0
click at [149, 290] on ol "Consider expanding the Citizens' Academy to include feedback sessions for conti…" at bounding box center [458, 307] width 620 height 43
click at [164, 306] on li "Leverage the successful collaboration model to tackle future county-wide initia…" at bounding box center [465, 308] width 603 height 10
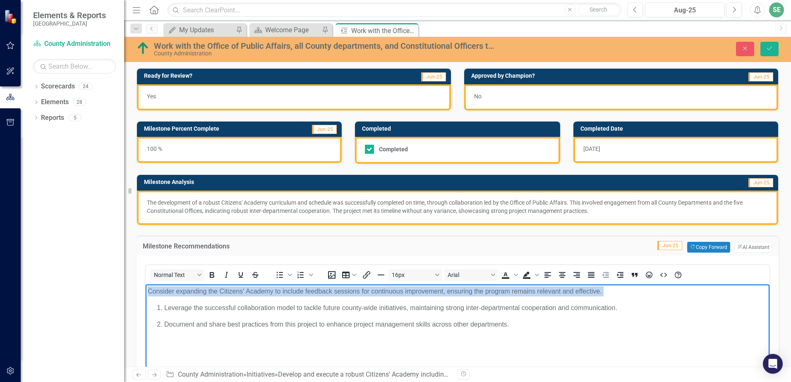
drag, startPoint x: 162, startPoint y: 308, endPoint x: 146, endPoint y: 292, distance: 22.5
click at [146, 292] on body "Consider expanding the Citizens' Academy to include feedback sessions for conti…" at bounding box center [458, 346] width 624 height 124
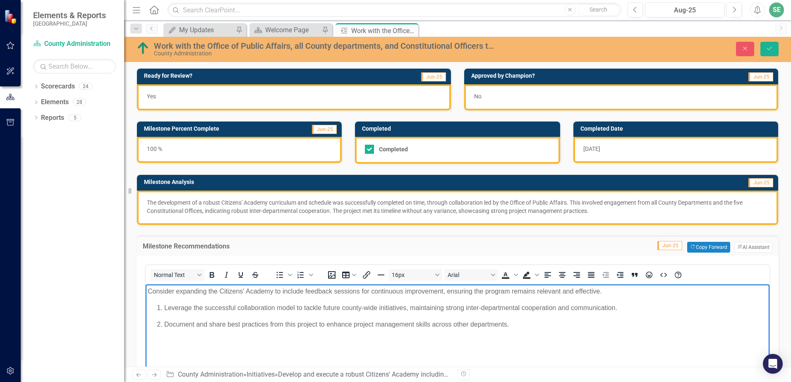
click at [150, 317] on ol "Leverage the successful collaboration model to tackle future county-wide initia…" at bounding box center [458, 316] width 620 height 26
click at [164, 321] on li "Document and share best practices from this project to enhance project manageme…" at bounding box center [465, 324] width 603 height 10
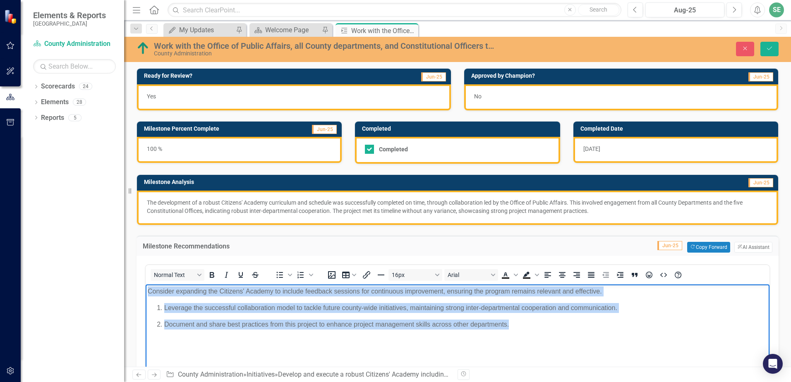
drag, startPoint x: 560, startPoint y: 335, endPoint x: 145, endPoint y: 285, distance: 418.0
click at [146, 285] on html "Consider expanding the Citizens' Academy to include feedback sessions for conti…" at bounding box center [458, 346] width 624 height 124
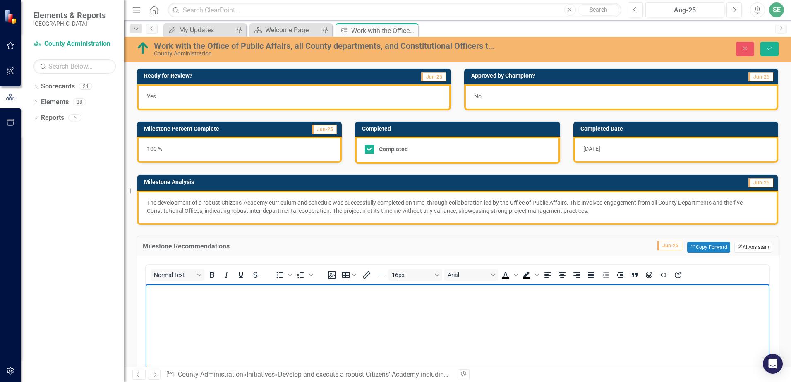
click at [741, 250] on button "ClearPoint AI AI Assistant" at bounding box center [753, 247] width 38 height 11
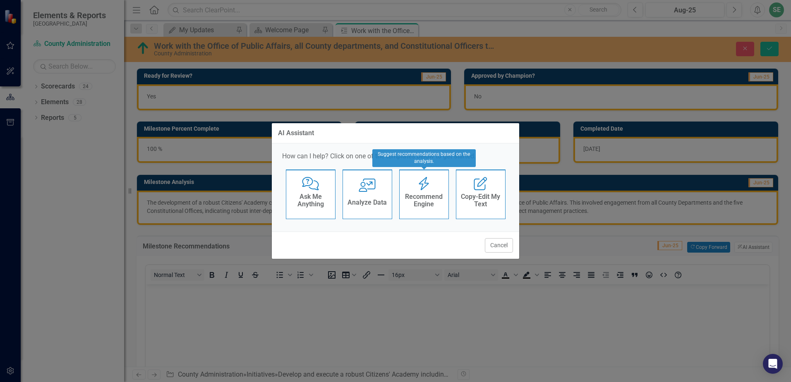
click at [446, 189] on div "Recommend Engine Recommend Engine" at bounding box center [424, 195] width 50 height 50
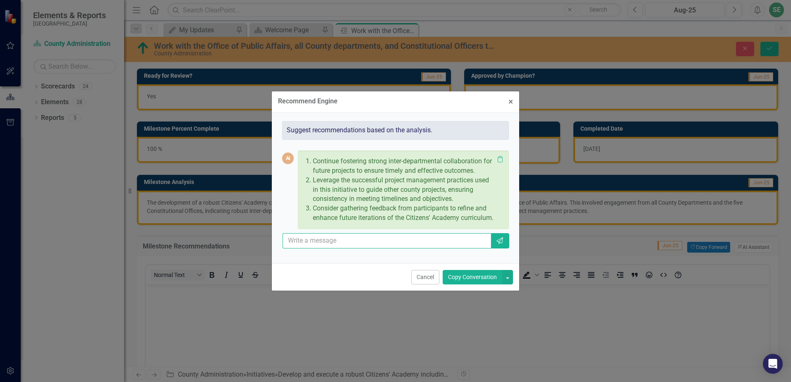
click at [337, 245] on input "text" at bounding box center [387, 240] width 209 height 15
type input "other options"
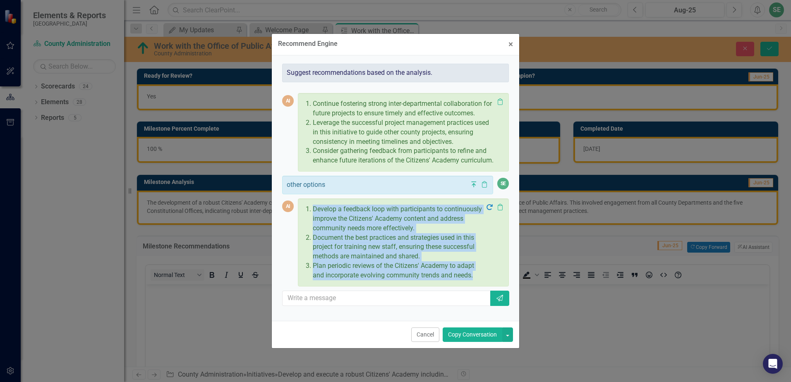
drag, startPoint x: 477, startPoint y: 281, endPoint x: 310, endPoint y: 211, distance: 180.7
click at [310, 211] on ol "Develop a feedback loop with participants to continuously improve the Citizens'…" at bounding box center [397, 243] width 177 height 76
drag, startPoint x: 310, startPoint y: 211, endPoint x: 331, endPoint y: 219, distance: 22.5
copy ol "Develop a feedback loop with participants to continuously improve the Citizens'…"
click at [469, 338] on button "Copy Conversation" at bounding box center [473, 335] width 60 height 14
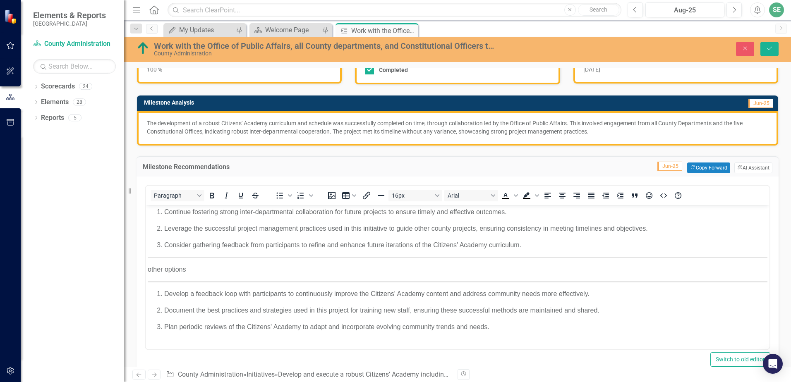
scroll to position [83, 0]
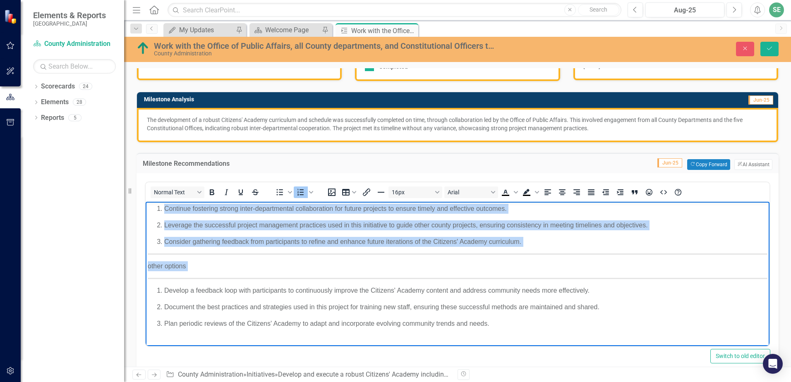
drag, startPoint x: 153, startPoint y: 289, endPoint x: 144, endPoint y: 200, distance: 89.4
click at [146, 202] on html "Continue fostering strong inter-departmental collaboration for future projects …" at bounding box center [458, 270] width 624 height 136
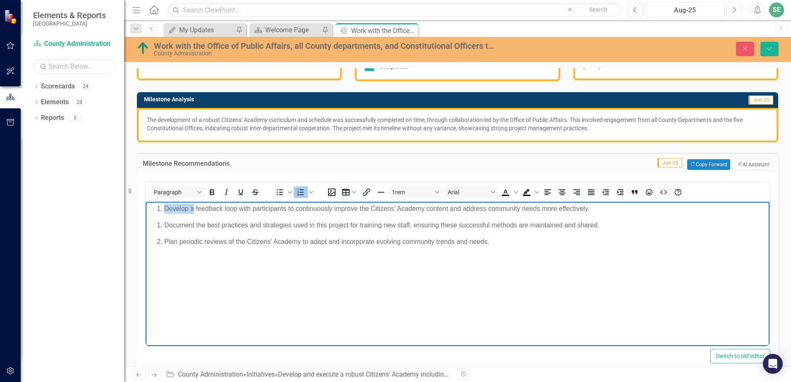
drag, startPoint x: 193, startPoint y: 209, endPoint x: 135, endPoint y: 204, distance: 58.2
click at [146, 204] on html "Develop a feedback loop with participants to continuously improve the Citizens'…" at bounding box center [458, 264] width 624 height 124
drag, startPoint x: 336, startPoint y: 209, endPoint x: 312, endPoint y: 209, distance: 23.6
click at [312, 209] on span "Following the completion of the course, participants are engaed feedback loop w…" at bounding box center [439, 208] width 583 height 7
drag, startPoint x: 430, startPoint y: 209, endPoint x: 369, endPoint y: 206, distance: 60.9
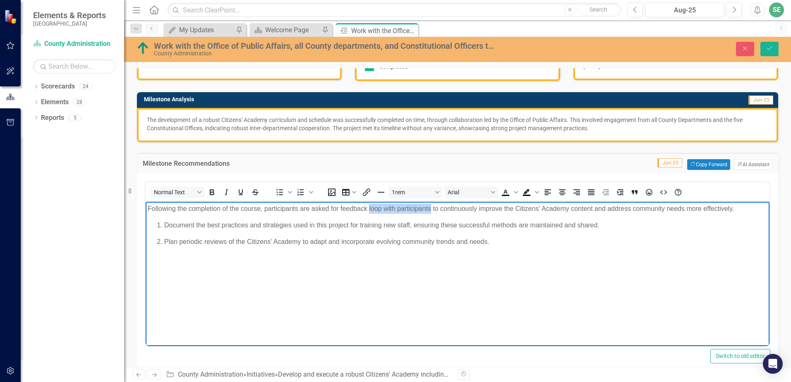
click at [369, 206] on span "Following the completion of the course, participants are asked for feedback loo…" at bounding box center [441, 208] width 586 height 7
drag, startPoint x: 164, startPoint y: 223, endPoint x: 146, endPoint y: 220, distance: 18.6
click at [146, 220] on body "Following the completion of the course, participants are asked for feedback to …" at bounding box center [458, 264] width 624 height 124
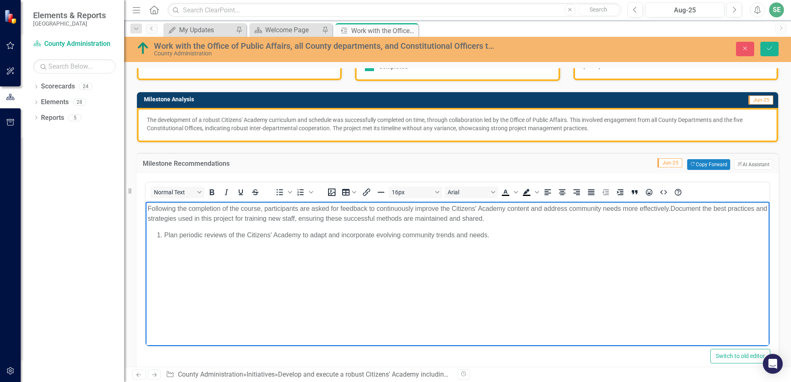
click at [677, 208] on p "Following the completion of the course, participants are asked for feedback to …" at bounding box center [458, 214] width 620 height 20
click at [164, 233] on p "Plan periodic reviews of the Citizens' Academy to adapt and incorporate evolvin…" at bounding box center [465, 235] width 603 height 10
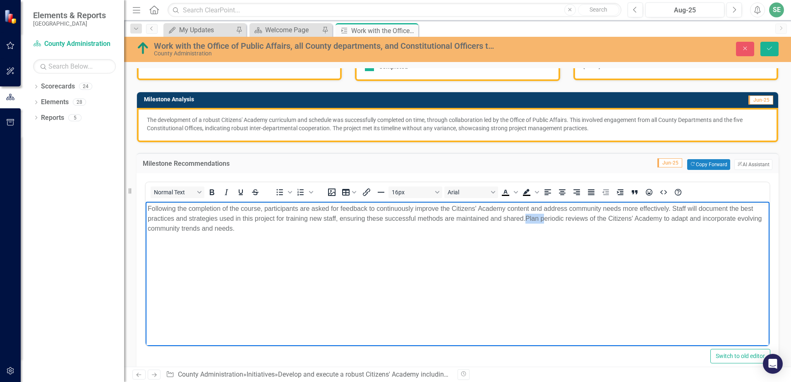
drag, startPoint x: 545, startPoint y: 218, endPoint x: 528, endPoint y: 214, distance: 18.5
click at [528, 214] on p "Following the completion of the course, participants are asked for feedback to …" at bounding box center [458, 219] width 620 height 30
click at [650, 218] on p "Following the completion of the course, participants are asked for feedback to …" at bounding box center [458, 219] width 620 height 30
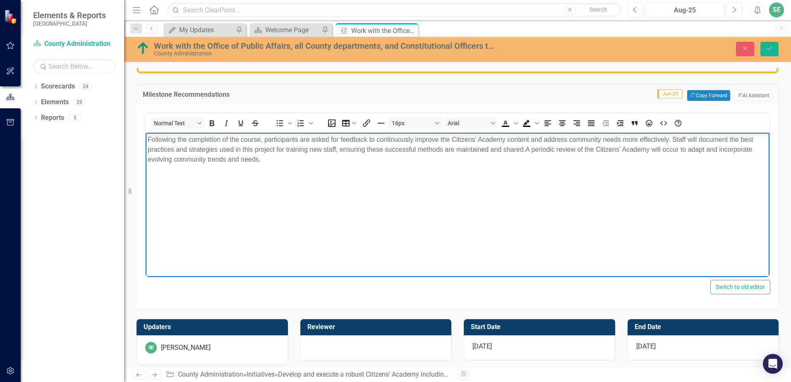
scroll to position [166, 0]
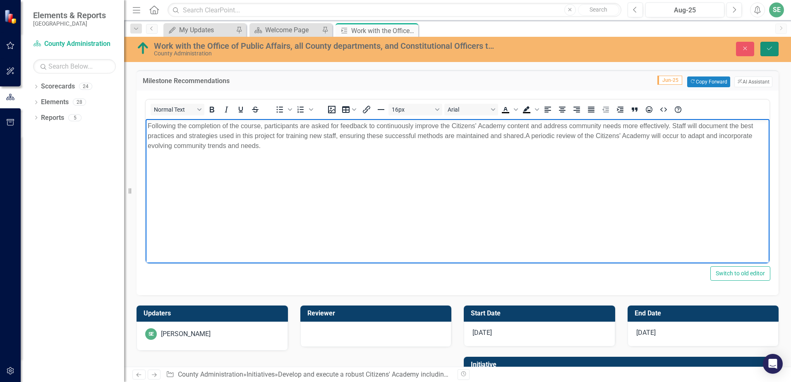
click at [768, 50] on icon "Save" at bounding box center [769, 49] width 7 height 6
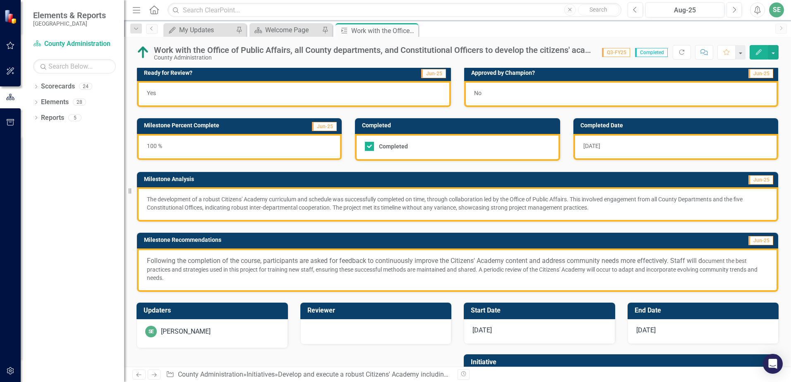
scroll to position [0, 0]
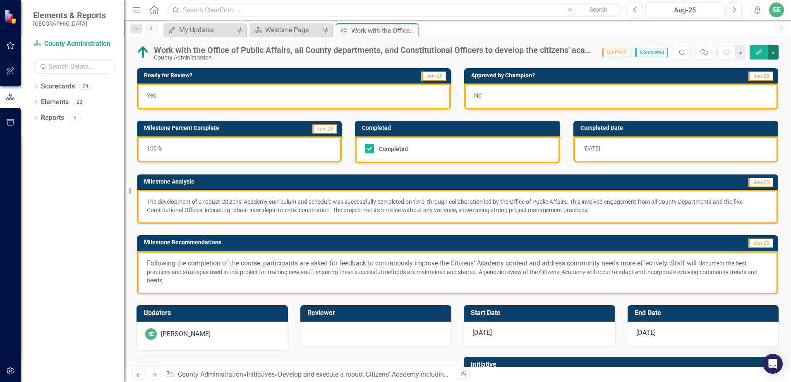
click at [773, 54] on button "button" at bounding box center [773, 52] width 11 height 14
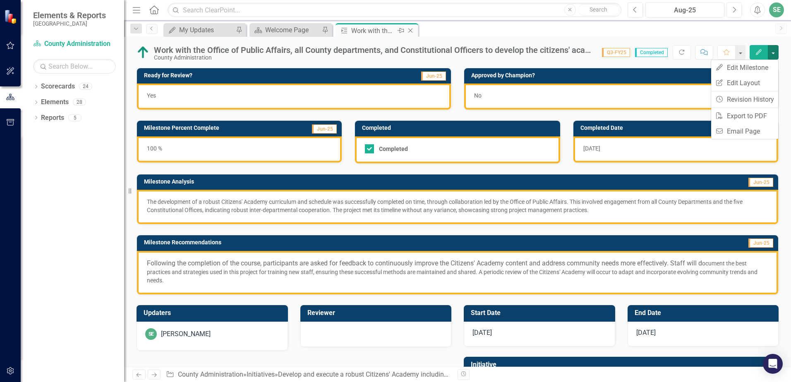
click at [413, 31] on icon "Close" at bounding box center [410, 30] width 8 height 7
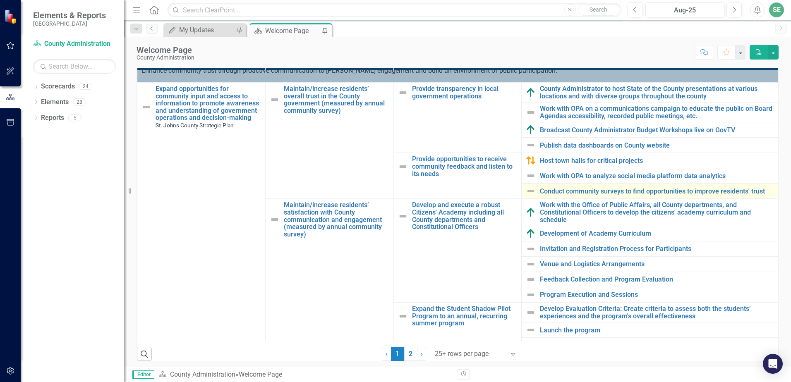
scroll to position [41, 0]
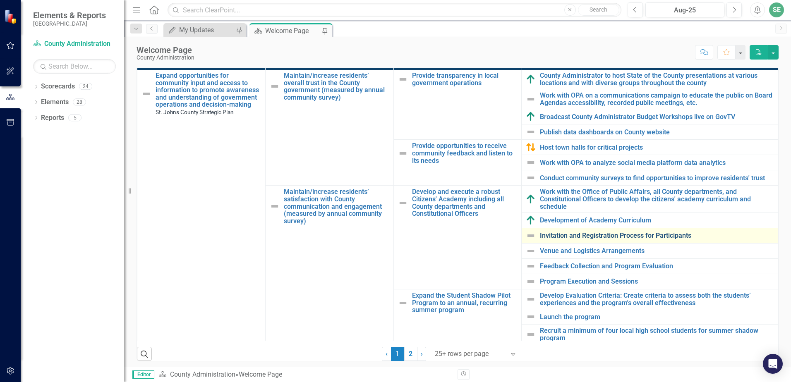
click at [540, 238] on link "Invitation and Registration Process for Participants" at bounding box center [657, 235] width 234 height 7
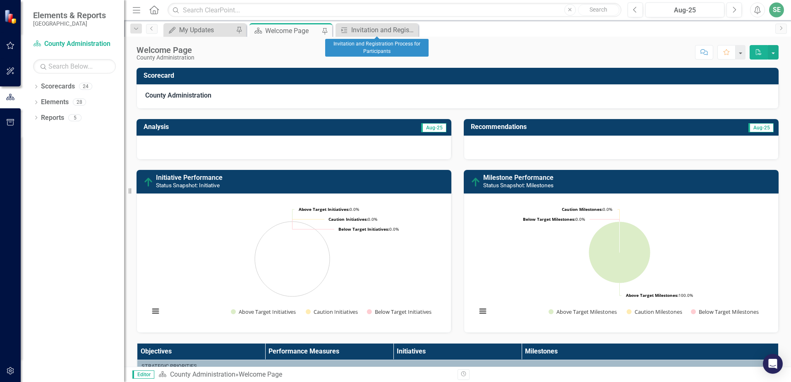
drag, startPoint x: 410, startPoint y: 30, endPoint x: 400, endPoint y: 52, distance: 24.6
click at [0, 0] on icon "Close" at bounding box center [0, 0] width 0 height 0
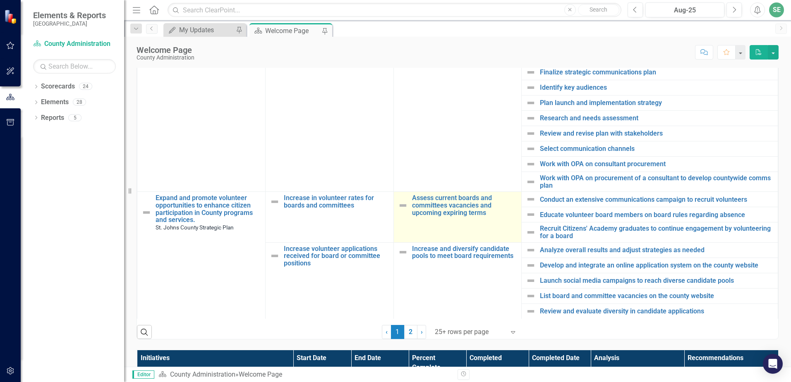
scroll to position [331, 0]
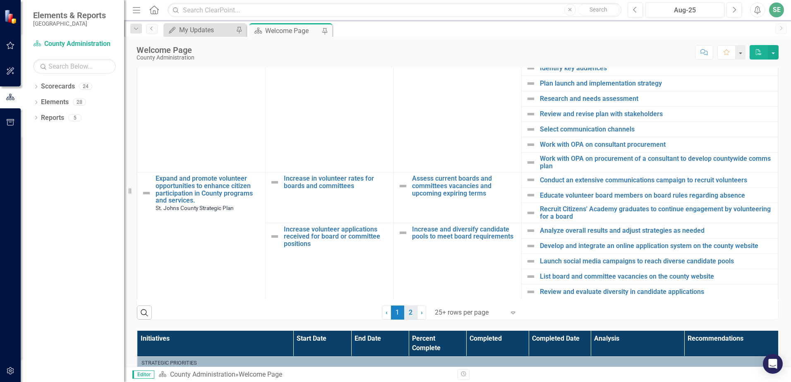
click at [406, 315] on link "2" at bounding box center [410, 313] width 13 height 14
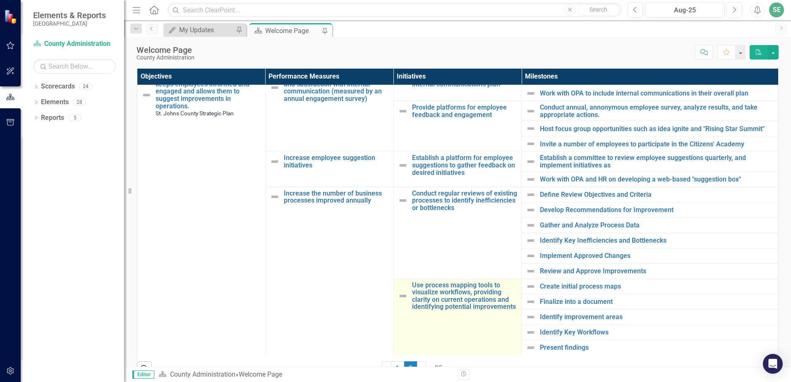
scroll to position [290, 0]
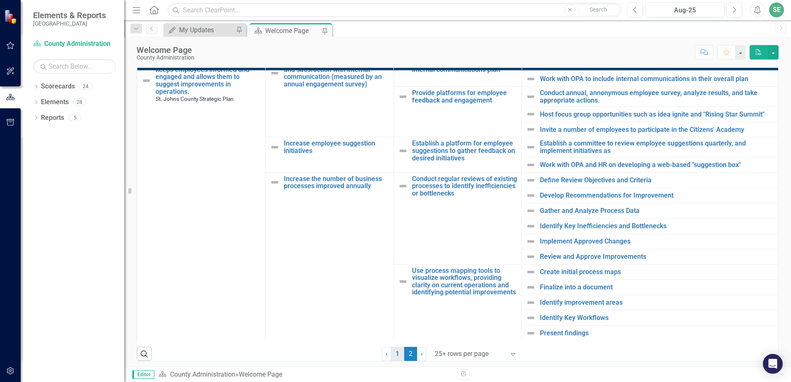
click at [397, 358] on link "1" at bounding box center [397, 354] width 13 height 14
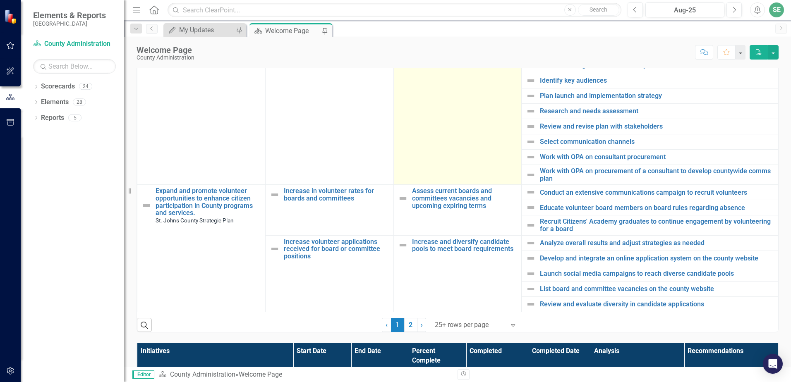
scroll to position [331, 0]
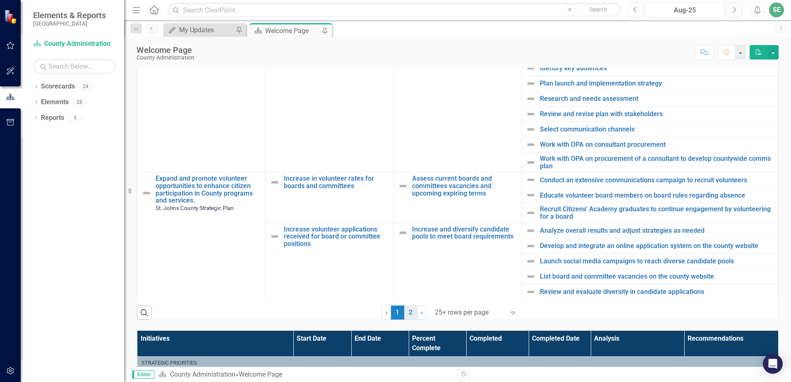
click at [406, 313] on link "2" at bounding box center [410, 313] width 13 height 14
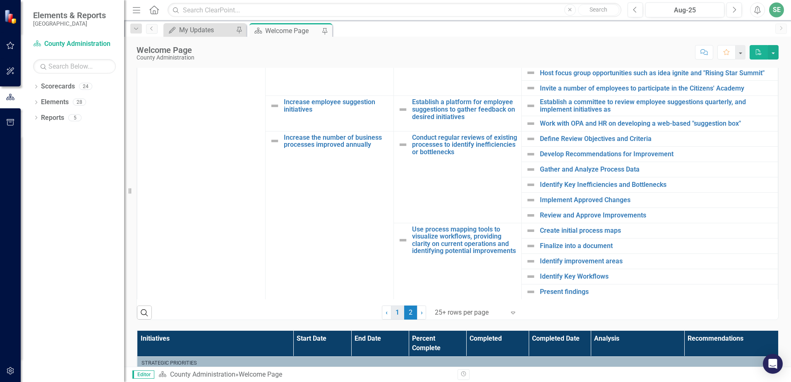
click at [396, 316] on link "1" at bounding box center [397, 313] width 13 height 14
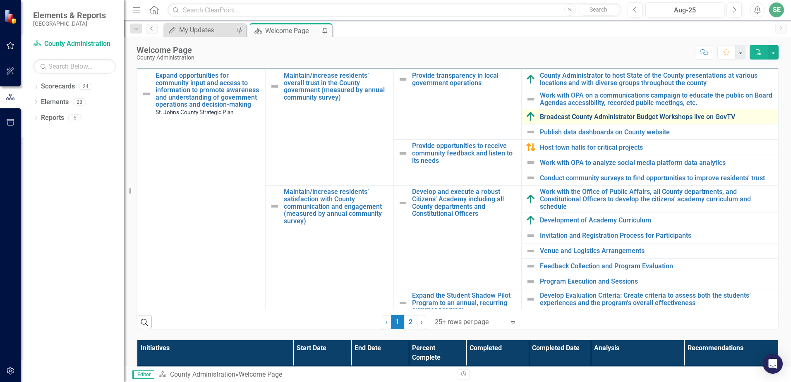
scroll to position [0, 0]
